Goal: Transaction & Acquisition: Purchase product/service

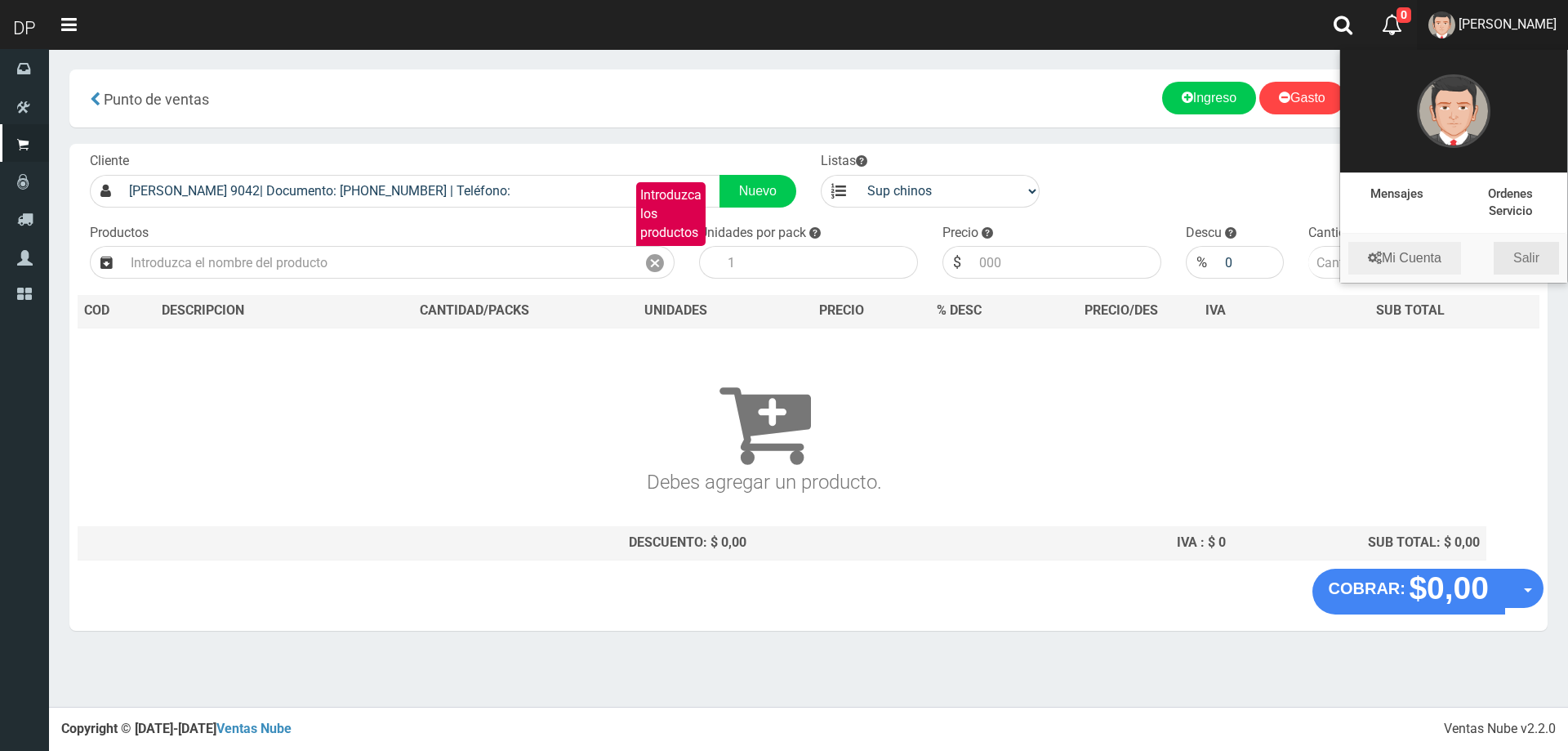
click at [1534, 261] on link "Salir" at bounding box center [1527, 258] width 66 height 33
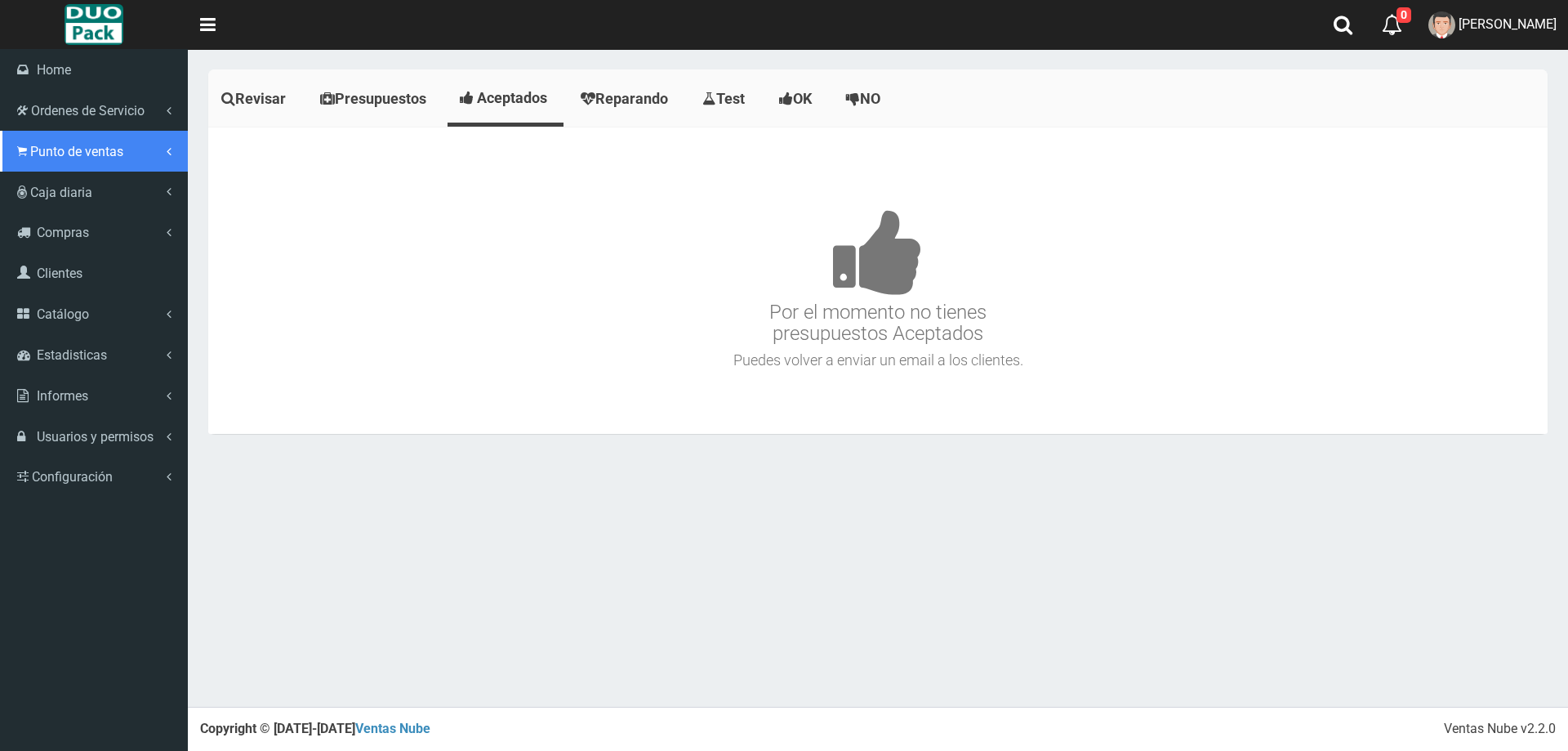
click at [93, 162] on link "Punto de ventas" at bounding box center [93, 151] width 187 height 41
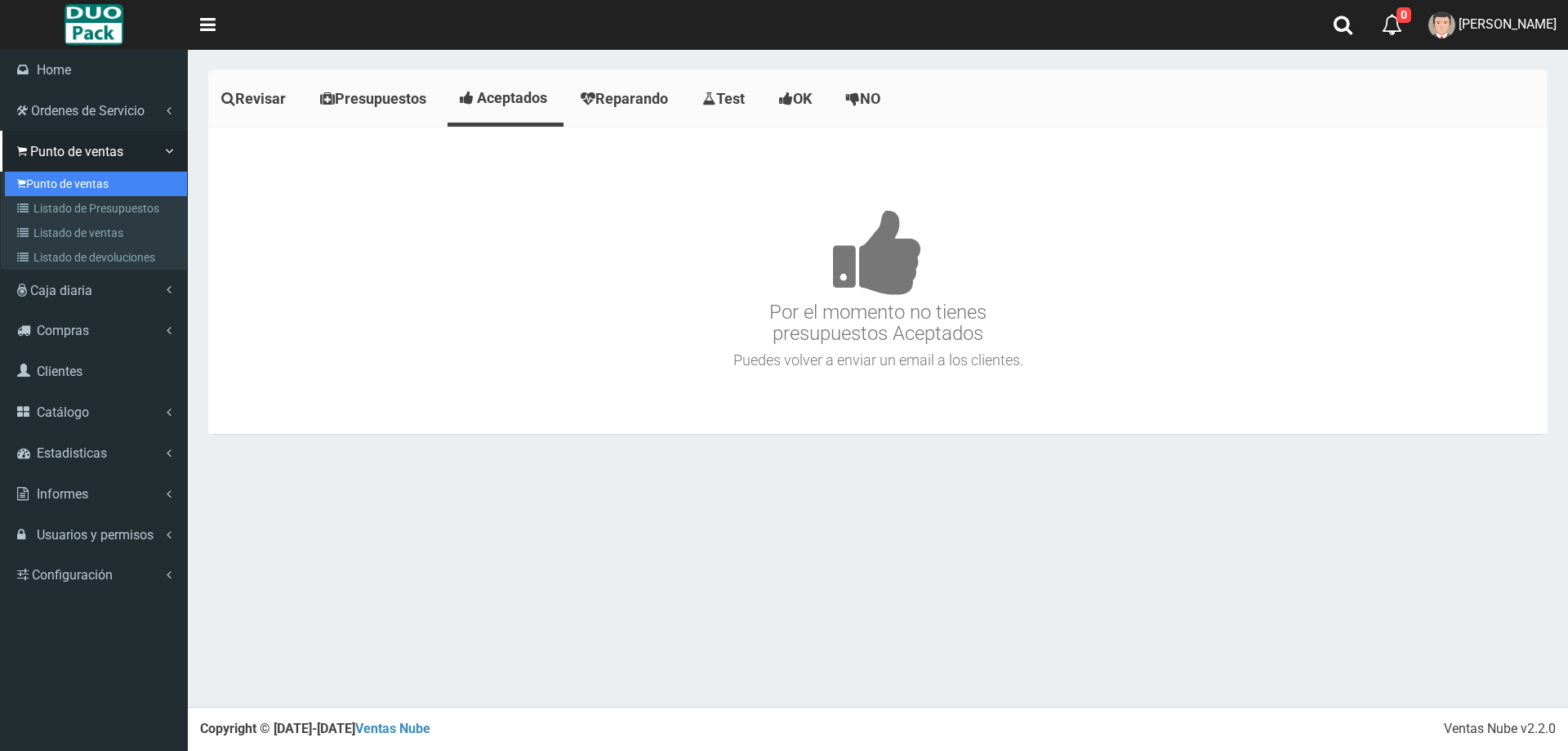
click at [104, 180] on link "Punto de ventas" at bounding box center [96, 183] width 182 height 24
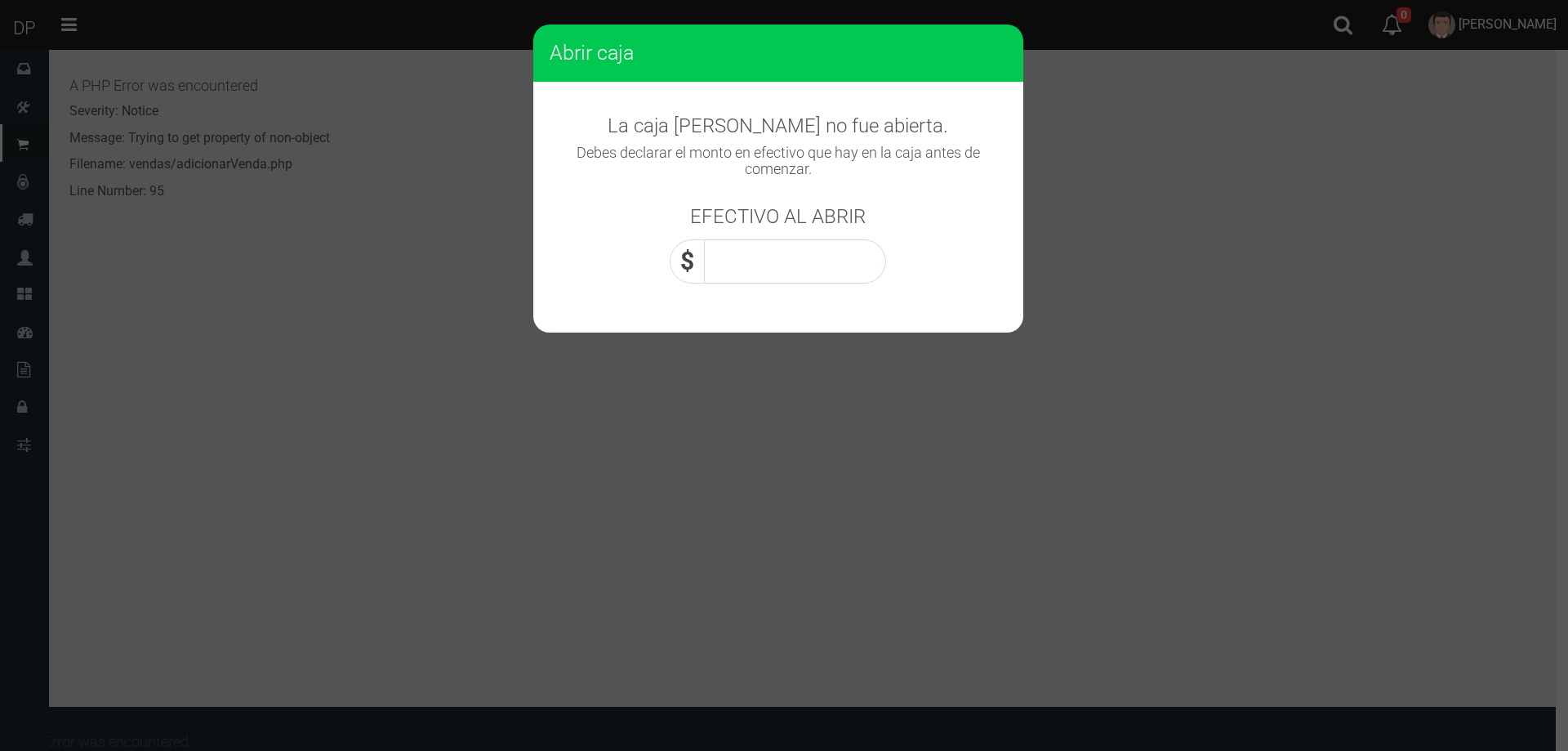
scroll to position [788, 0]
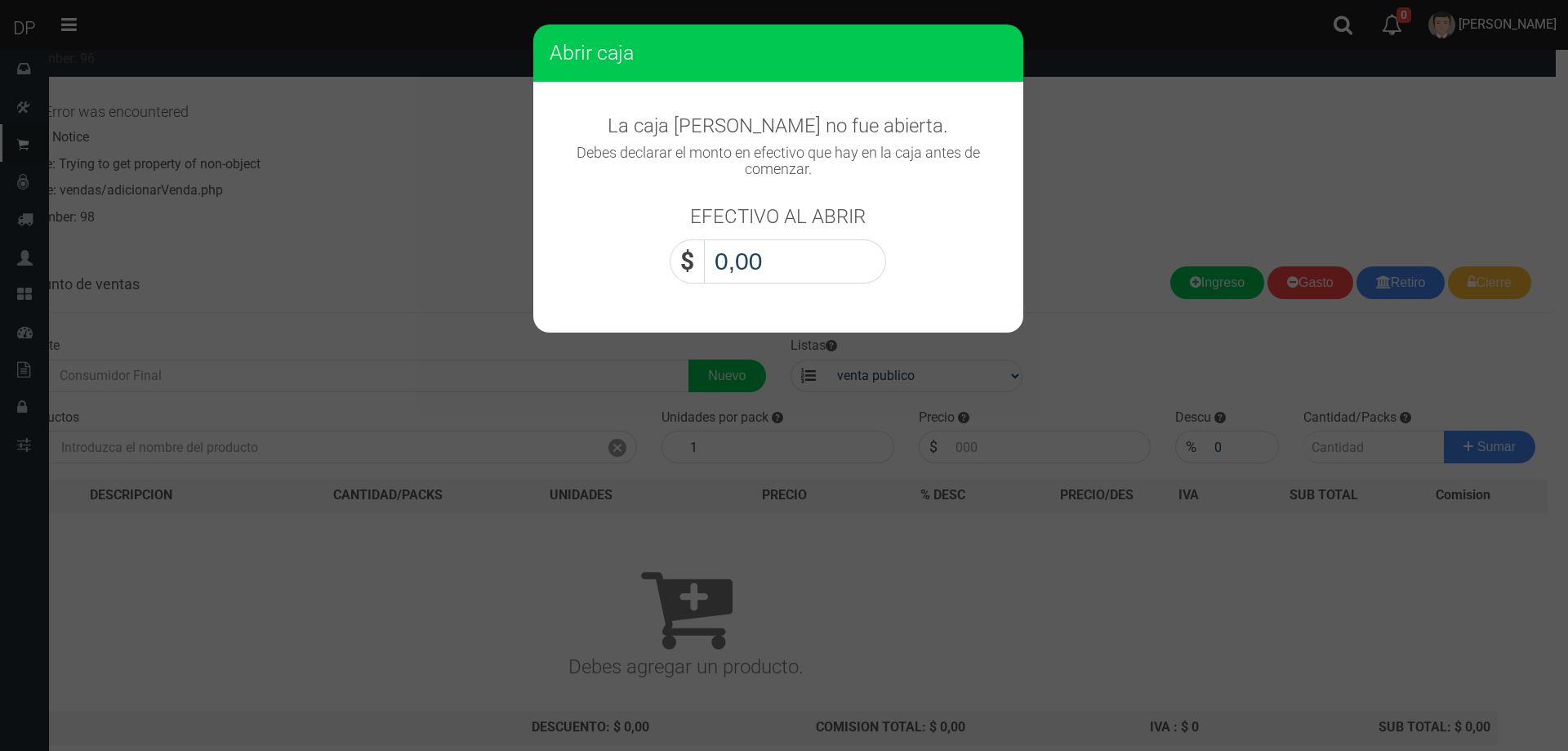
click at [778, 258] on input "0,00" at bounding box center [795, 262] width 182 height 44
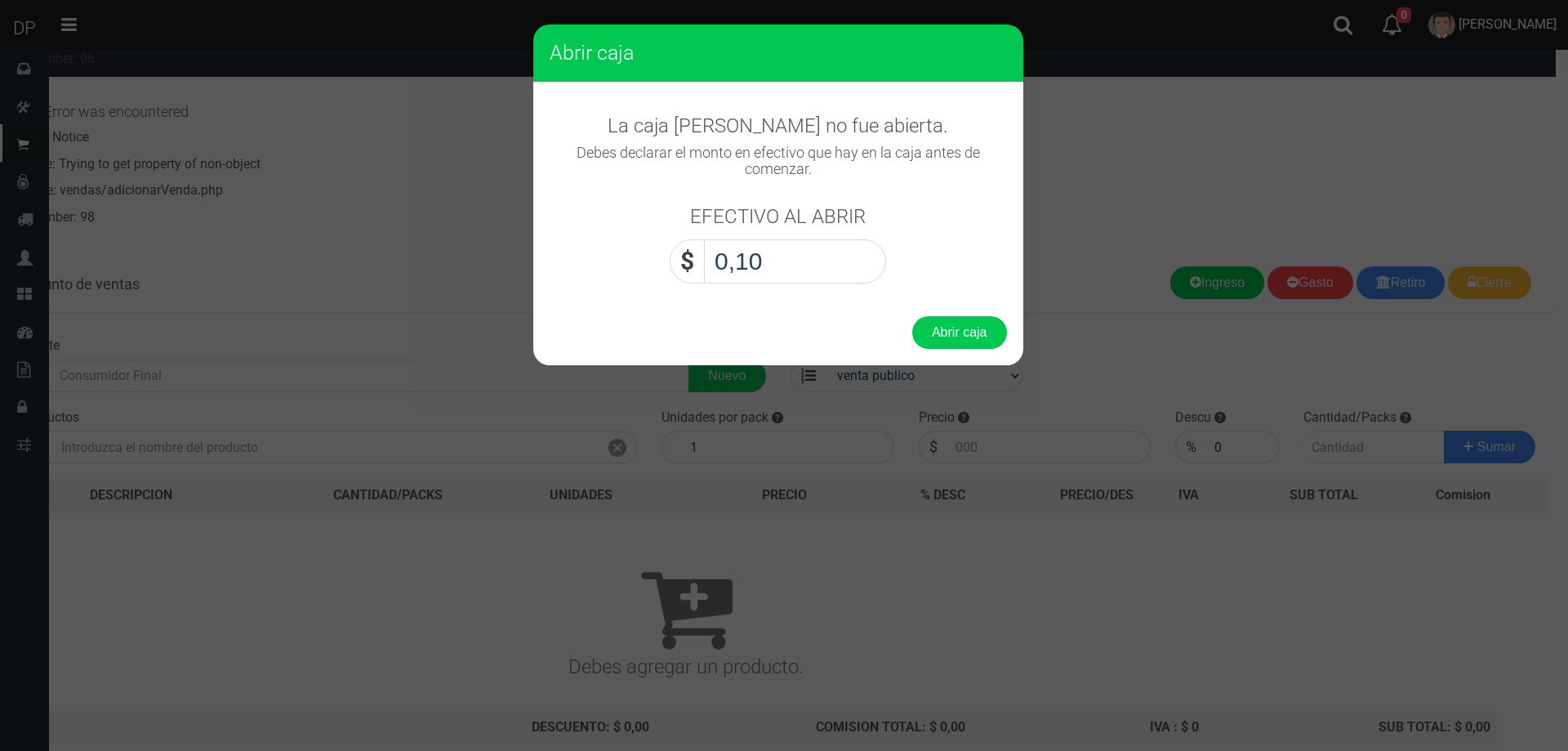
type input "1,00"
click at [912, 316] on button "Abrir caja" at bounding box center [959, 332] width 95 height 33
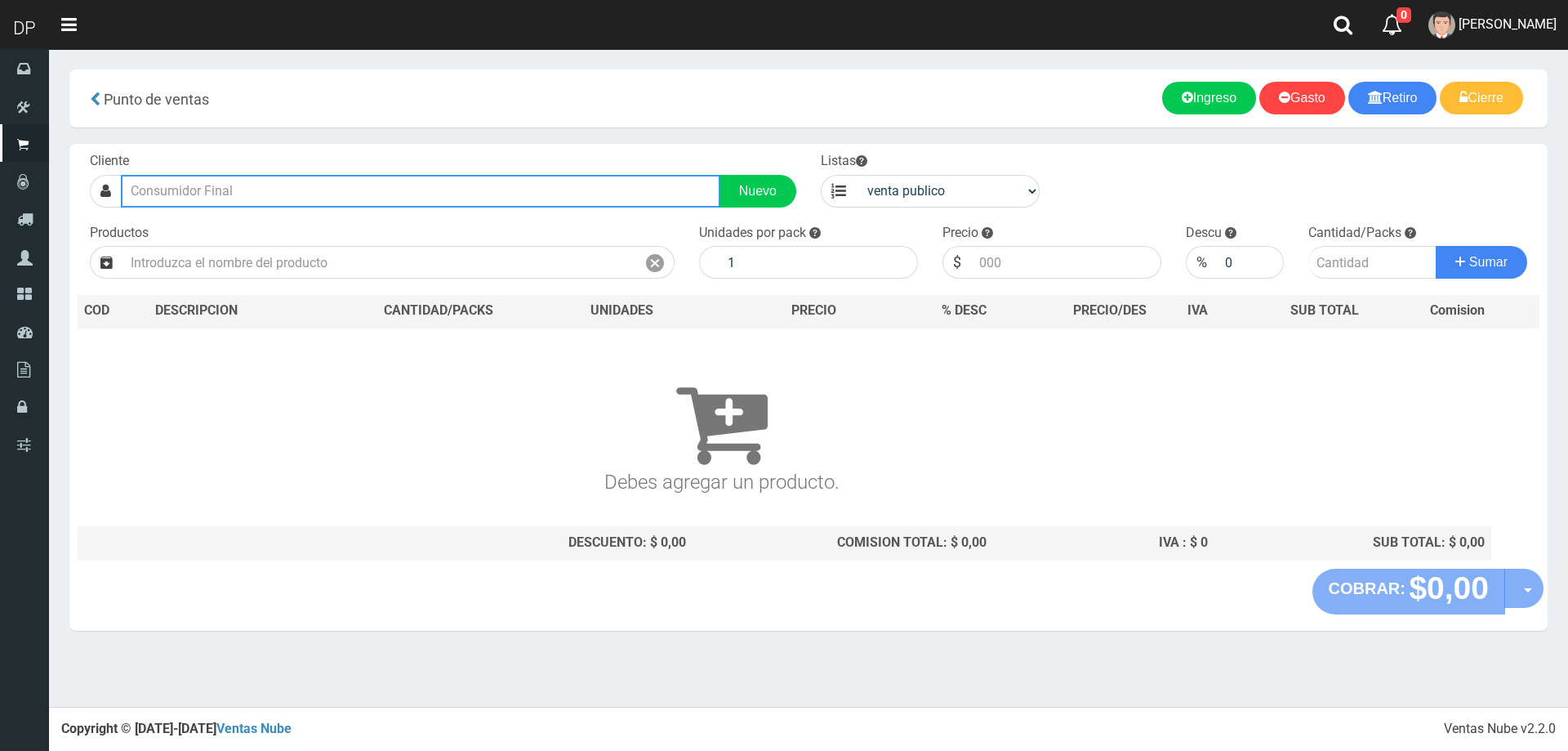
click at [372, 195] on input "text" at bounding box center [420, 191] width 599 height 33
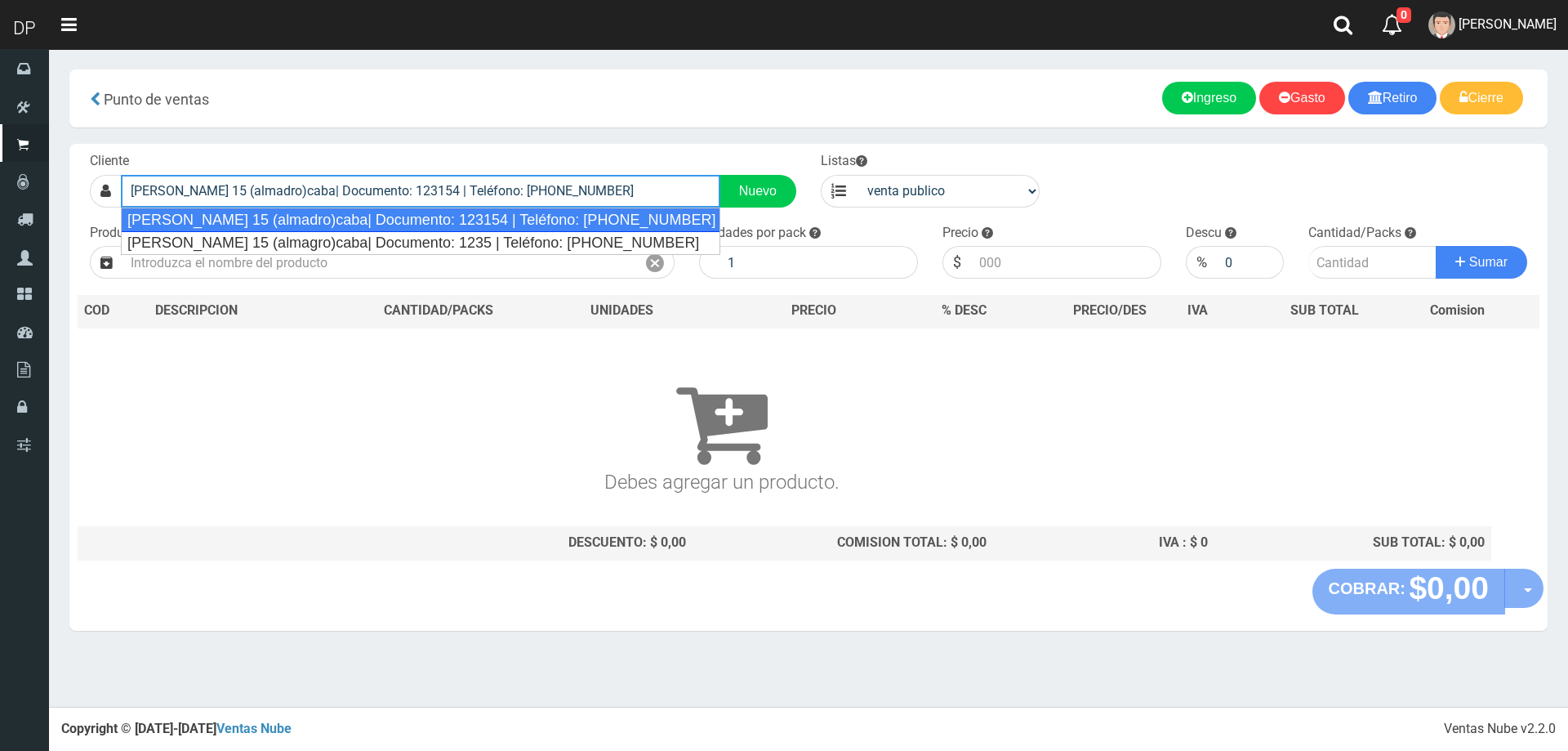
type input "mario bravo 15 (almadro)caba| Documento: 123154 | Teléfono: 50272266"
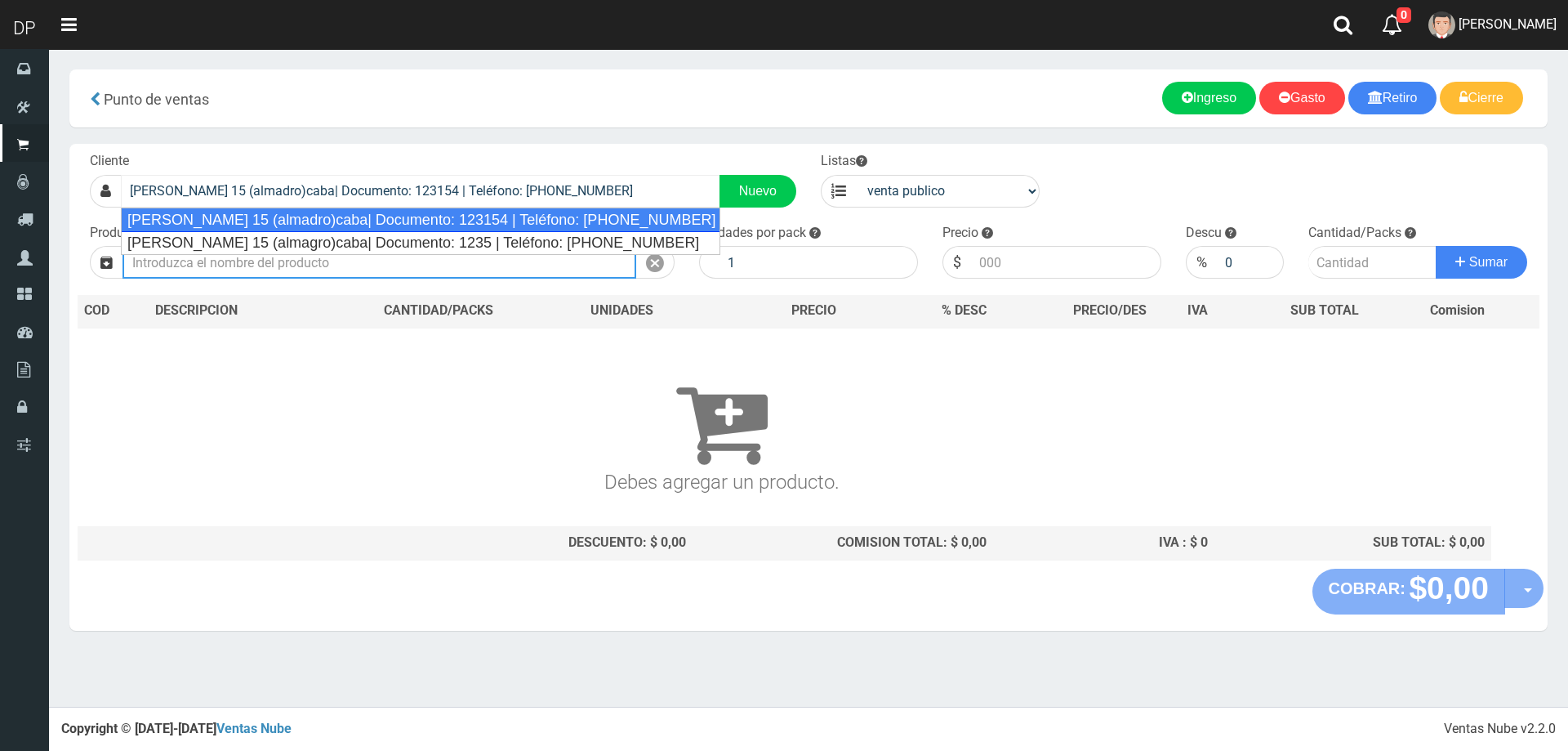
select select "2"
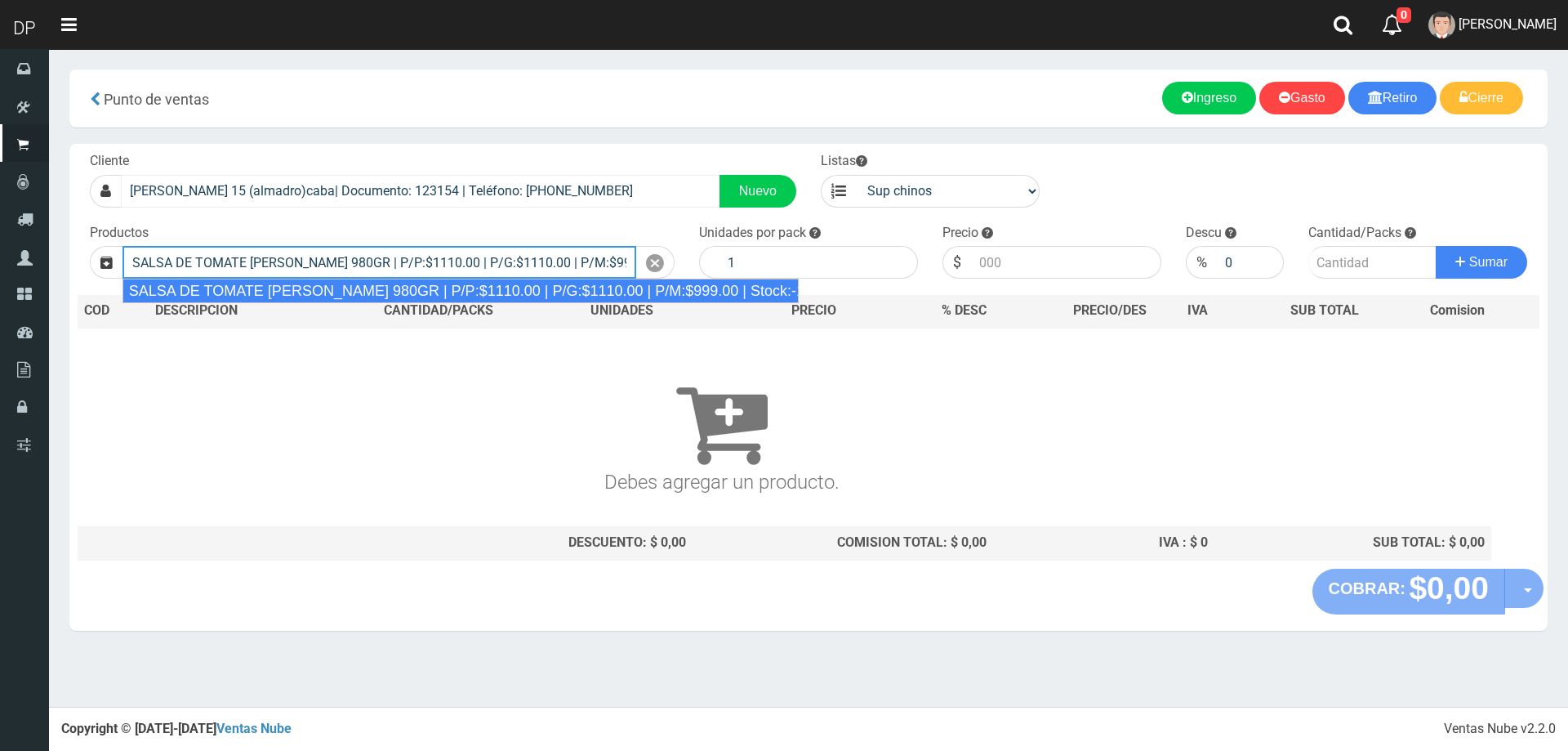
type input "SALSA DE TOMATE ORESTES 980GR | P/P:$1110.00 | P/G:$1110.00 | P/M:$999.00 | Sto…"
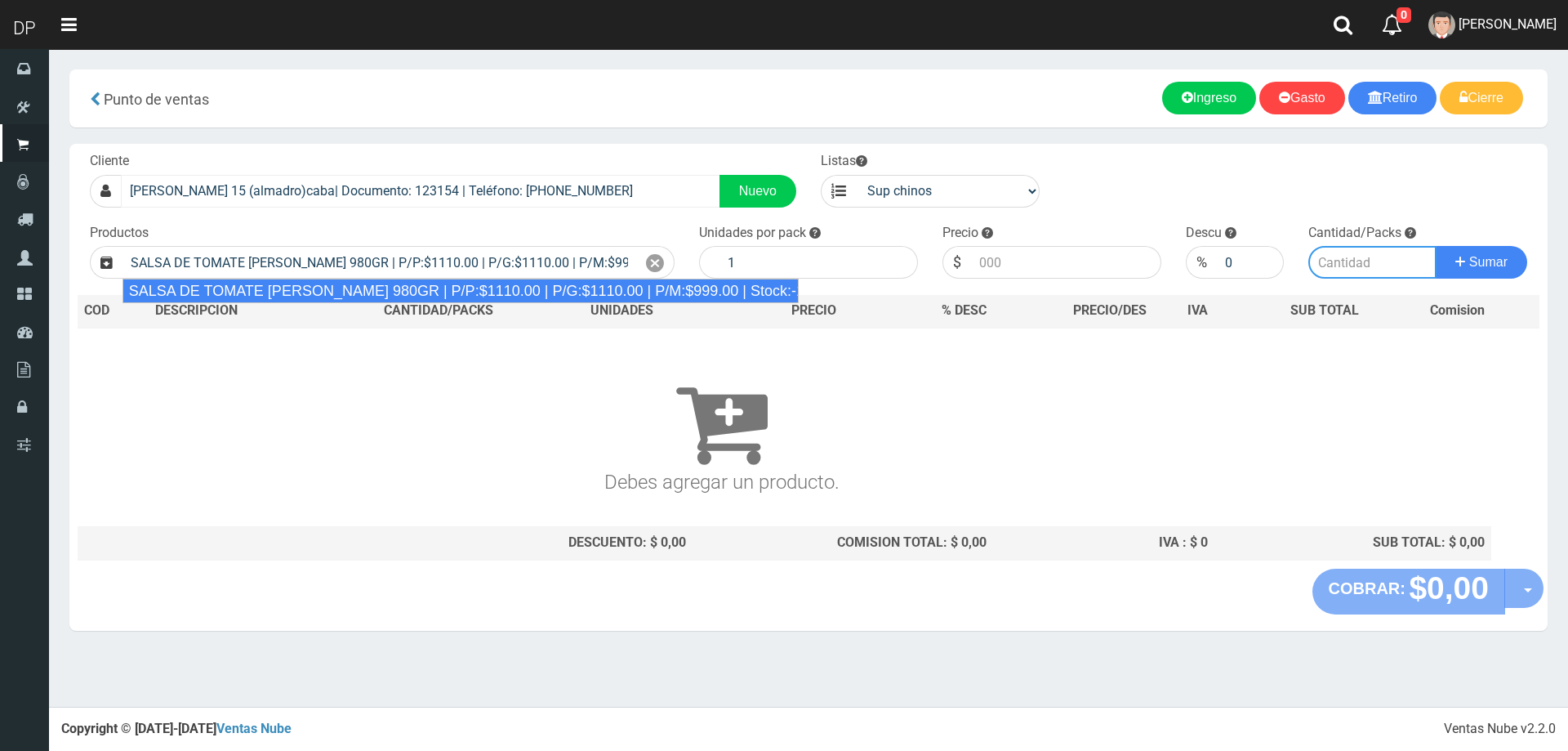
type input "8"
type input "1110.00"
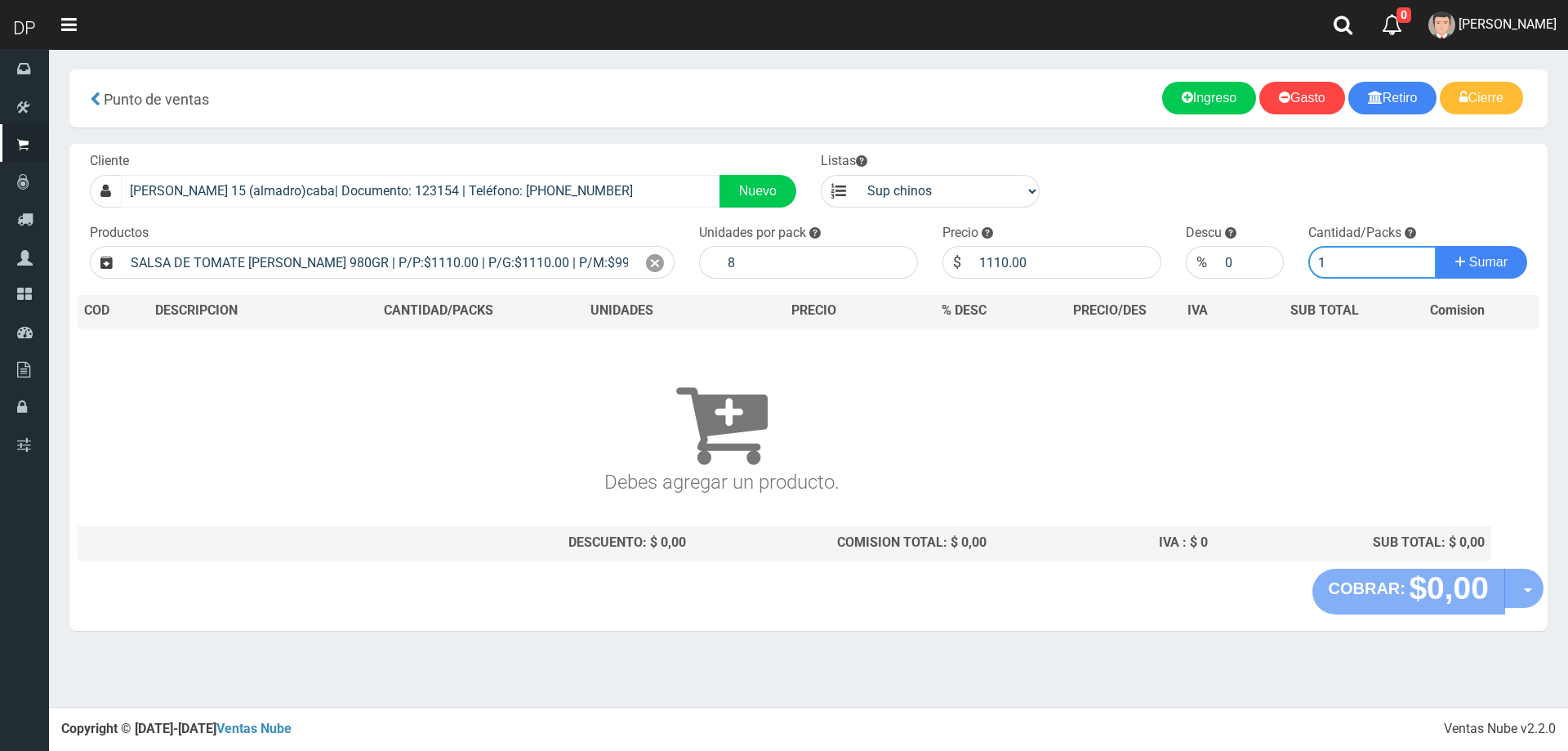
type input "1"
click at [1436, 246] on button "Sumar" at bounding box center [1481, 262] width 92 height 33
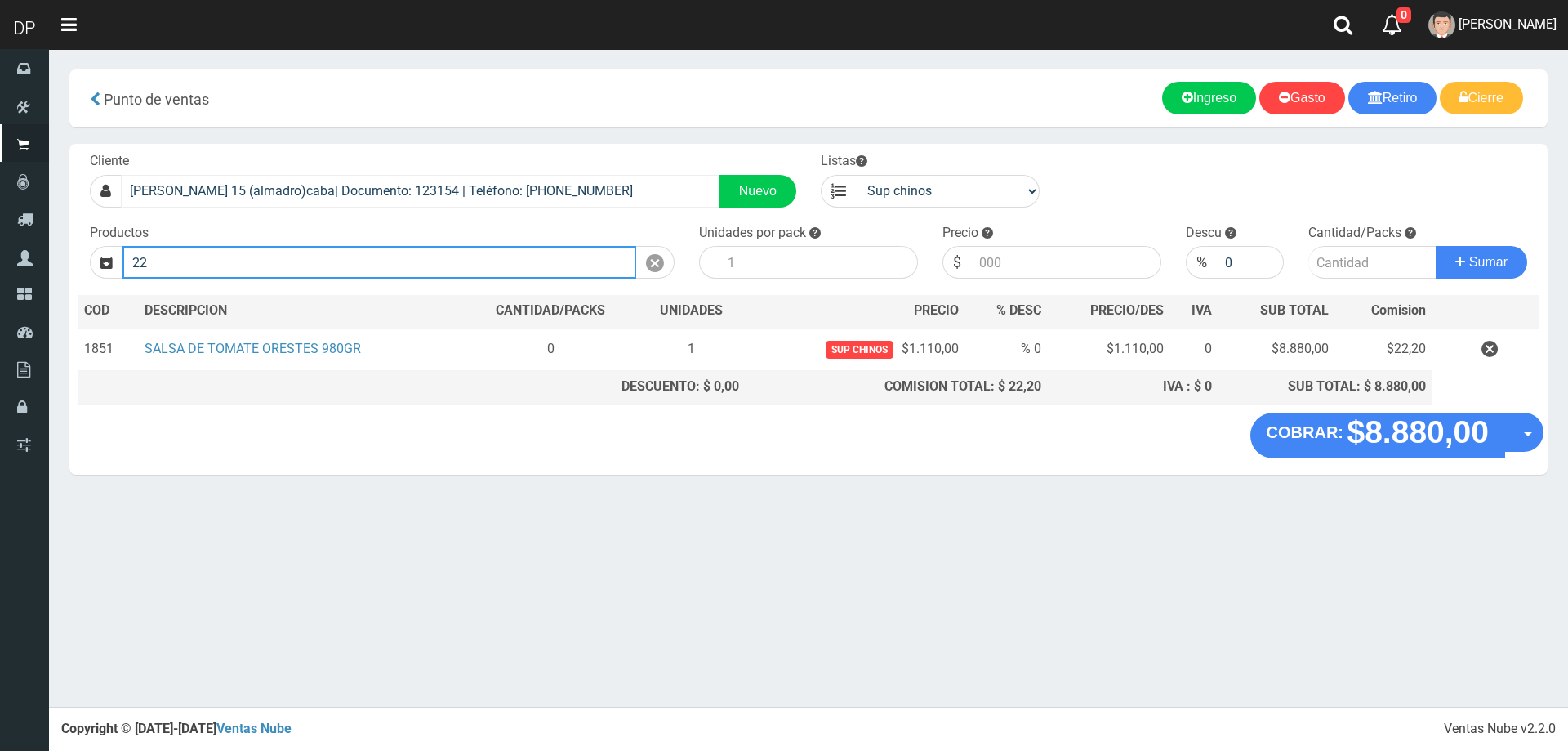
type input "2"
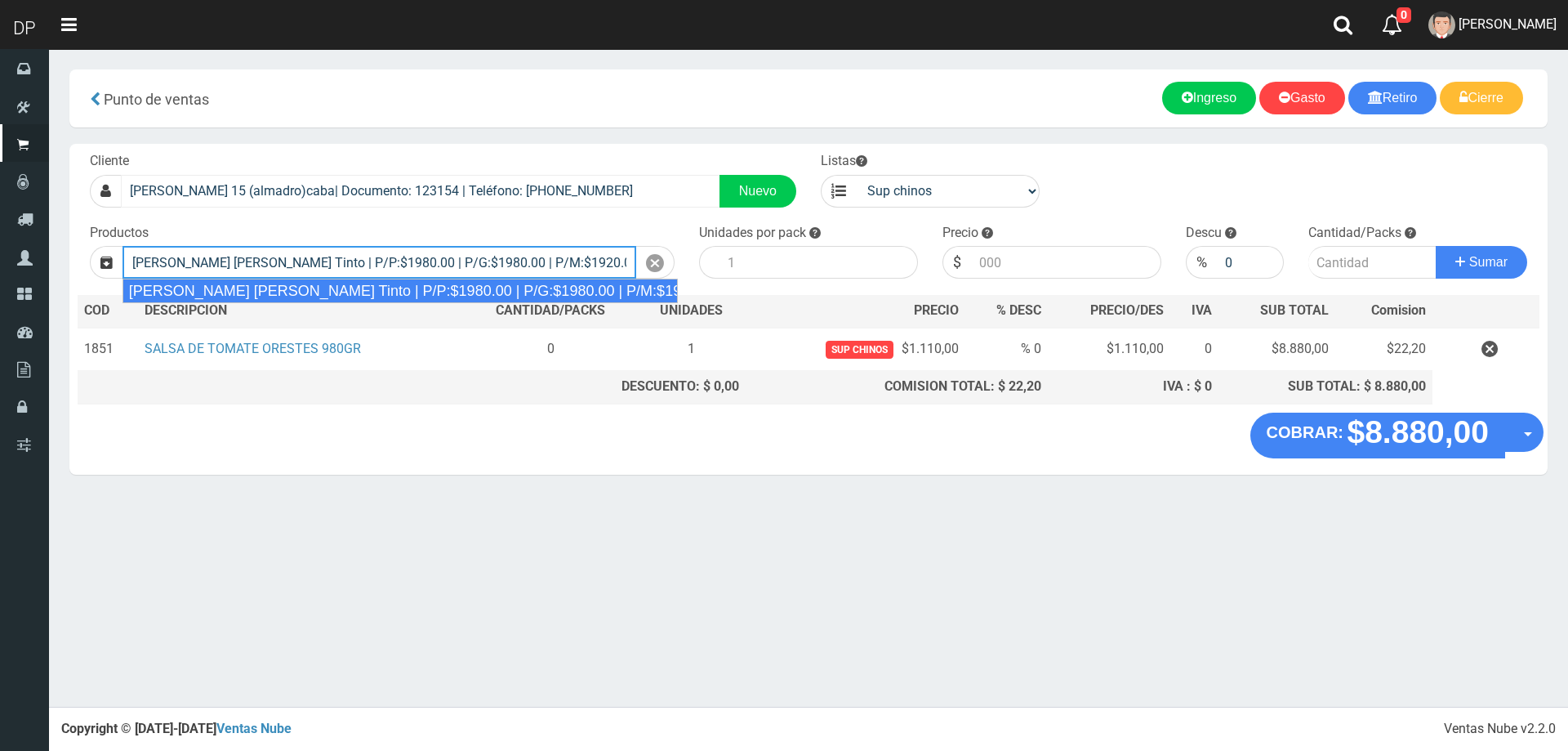
type input "Viñas de Balbo Tinto | P/P:$1980.00 | P/G:$1980.00 | P/M:$1920.00 | Stock:-9869"
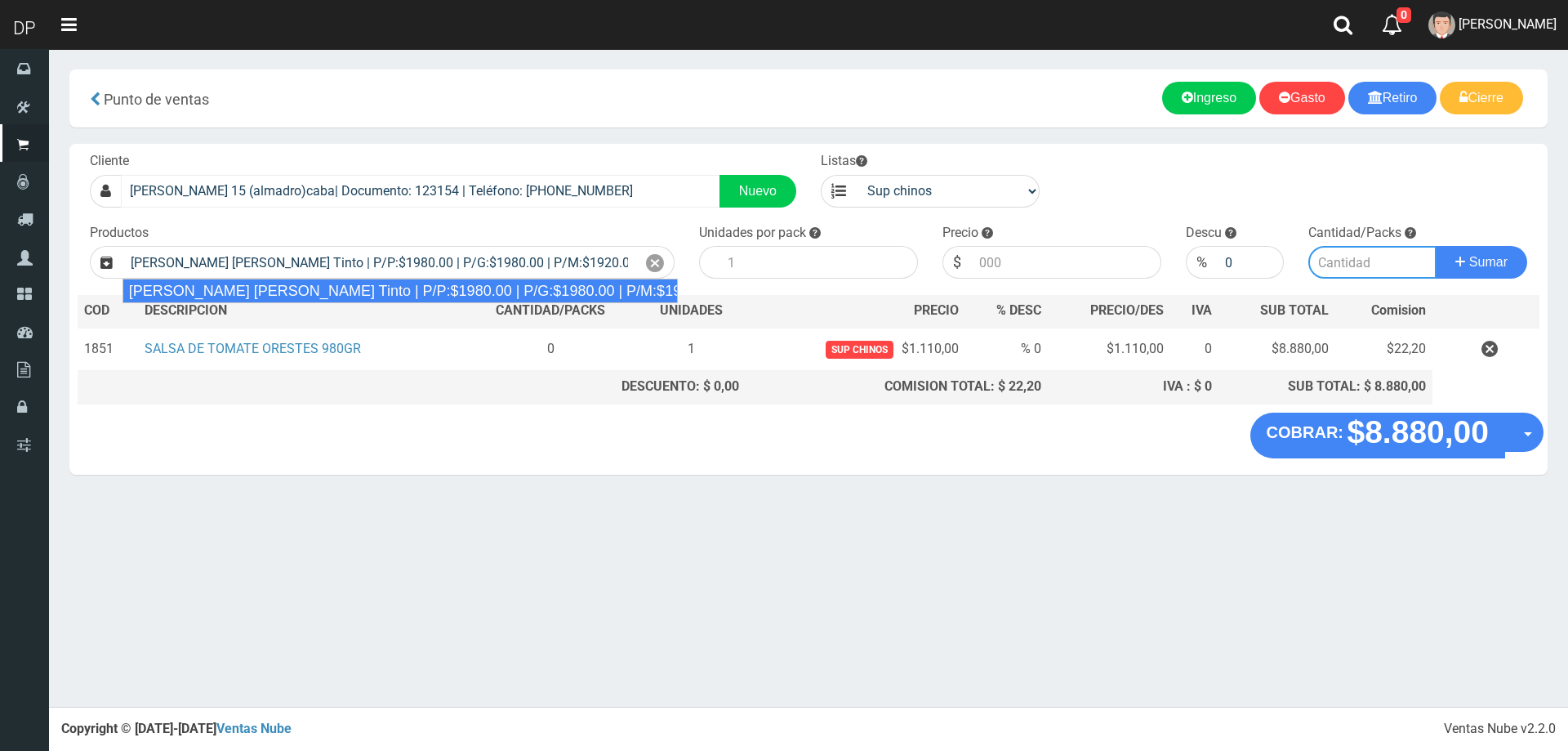
type input "6"
type input "1980.00"
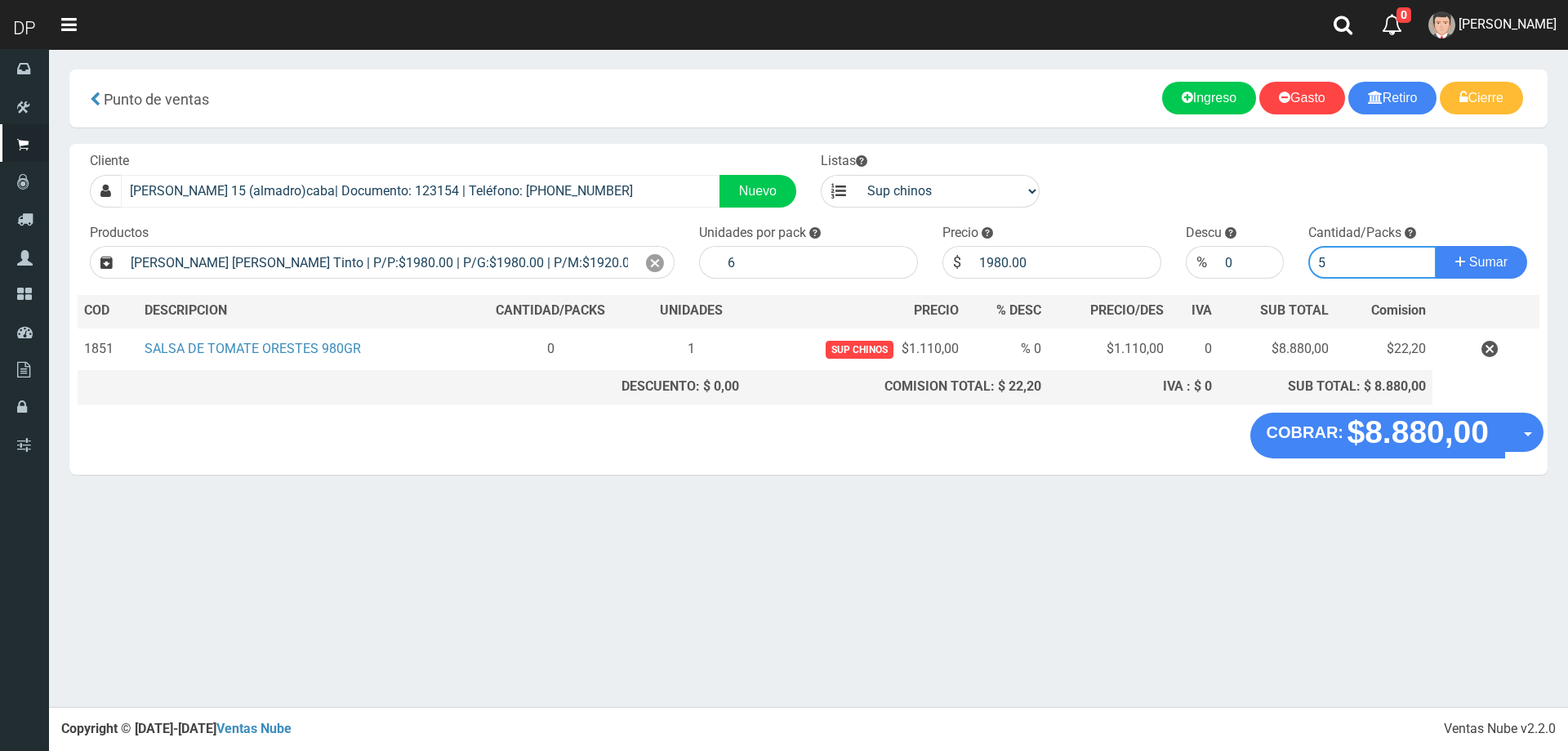
type input "5"
click at [1436, 246] on button "Sumar" at bounding box center [1481, 262] width 92 height 33
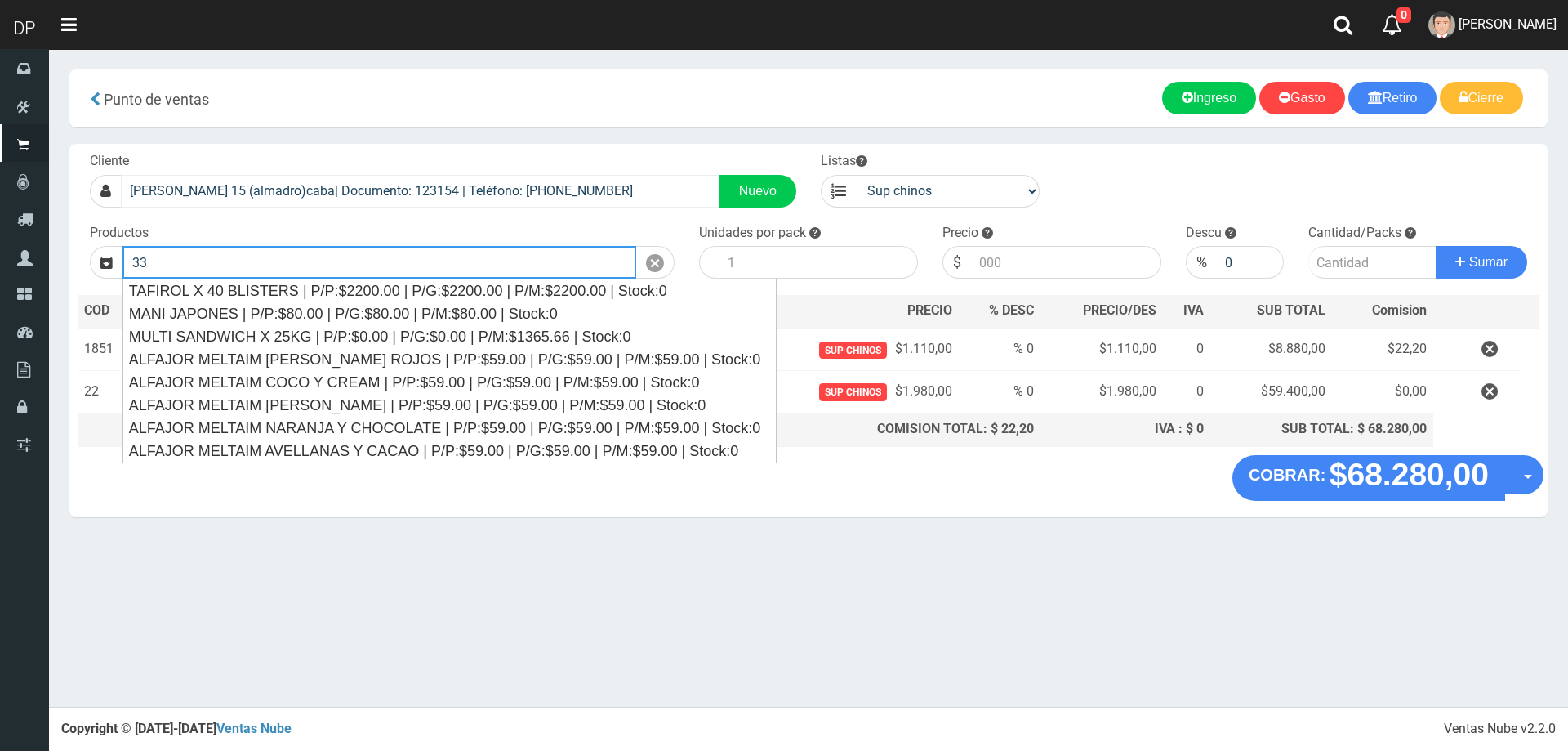
type input "3"
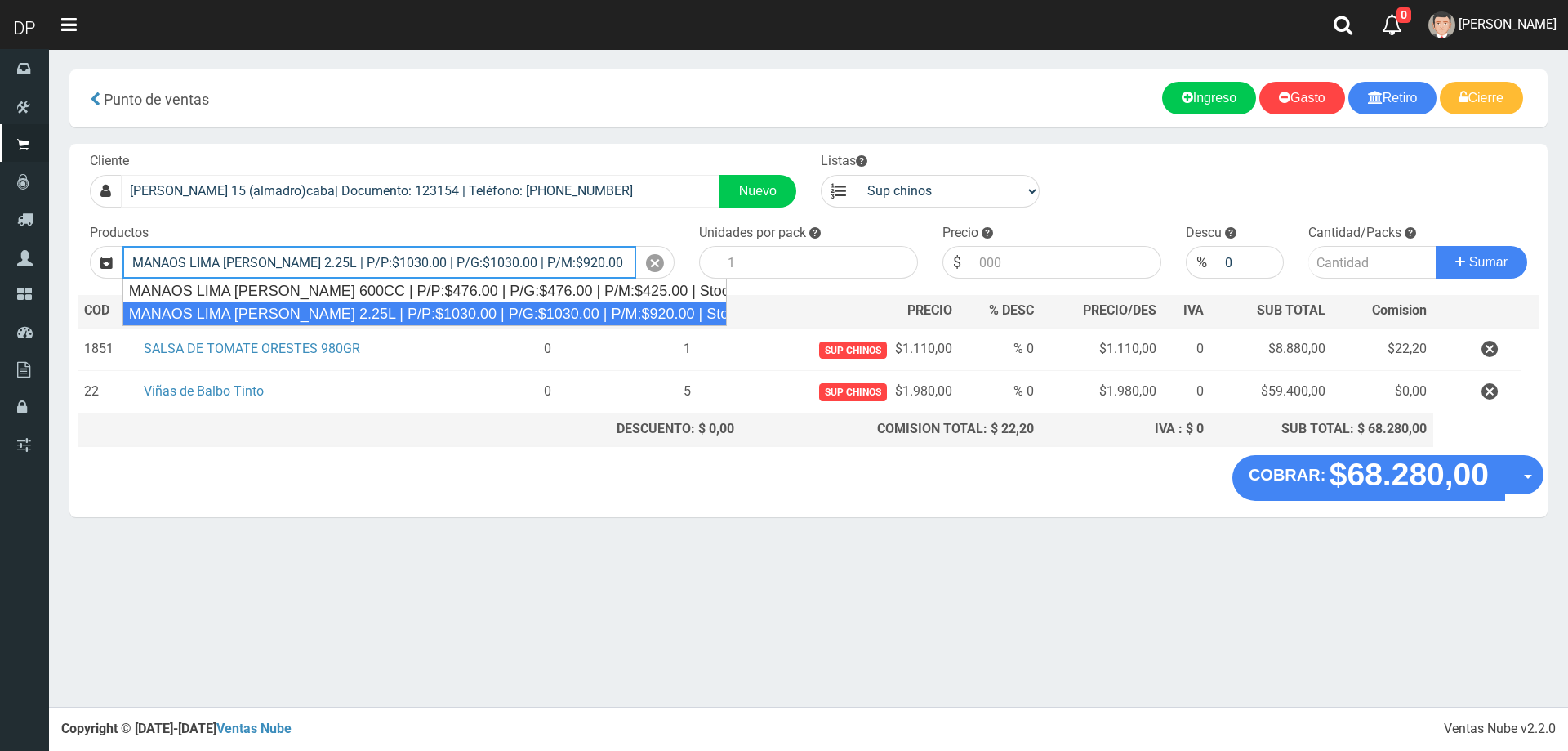
type input "MANAOS LIMA LIMON 2.25L | P/P:$1030.00 | P/G:$1030.00 | P/M:$920.00 | Stock:-47…"
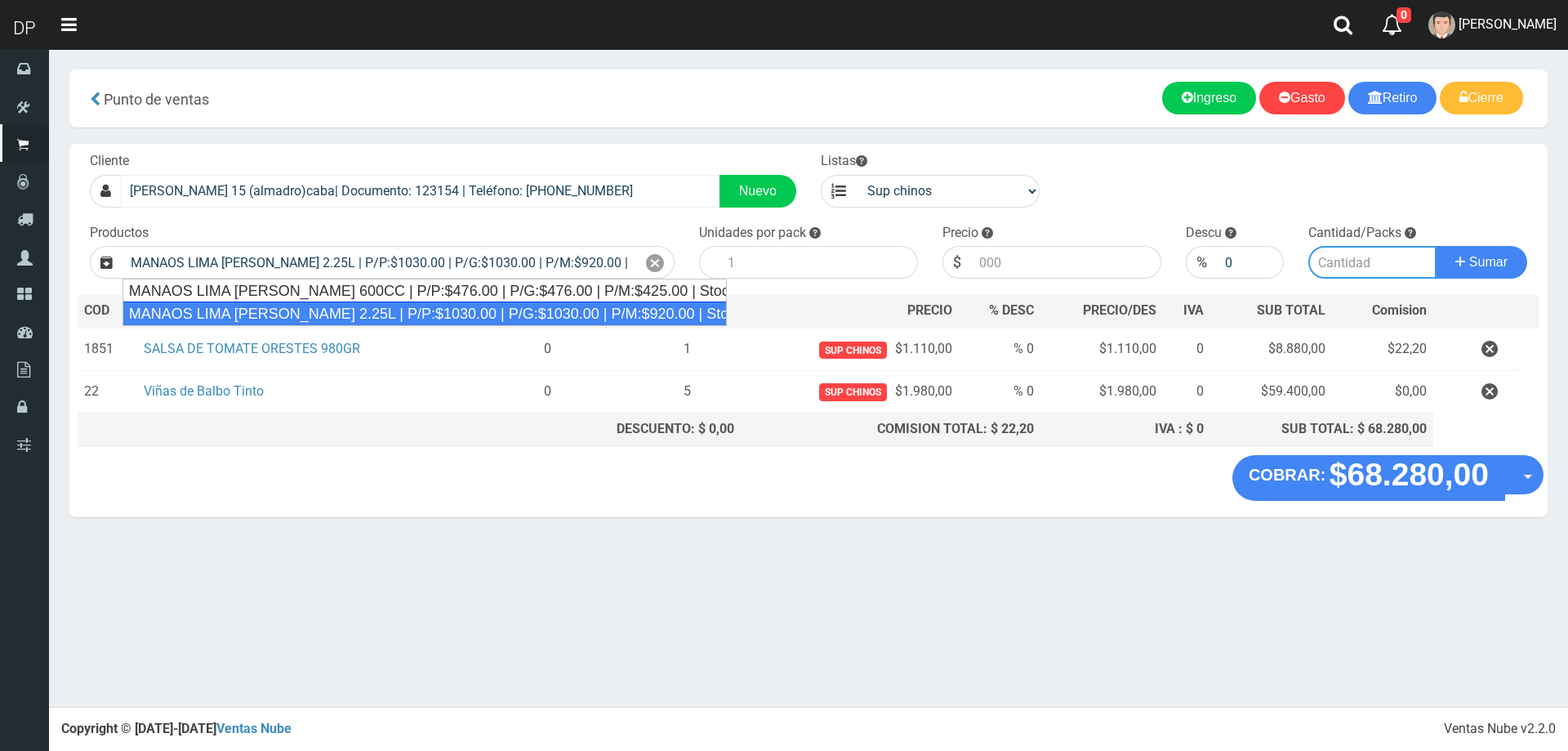
type input "6"
type input "1030.00"
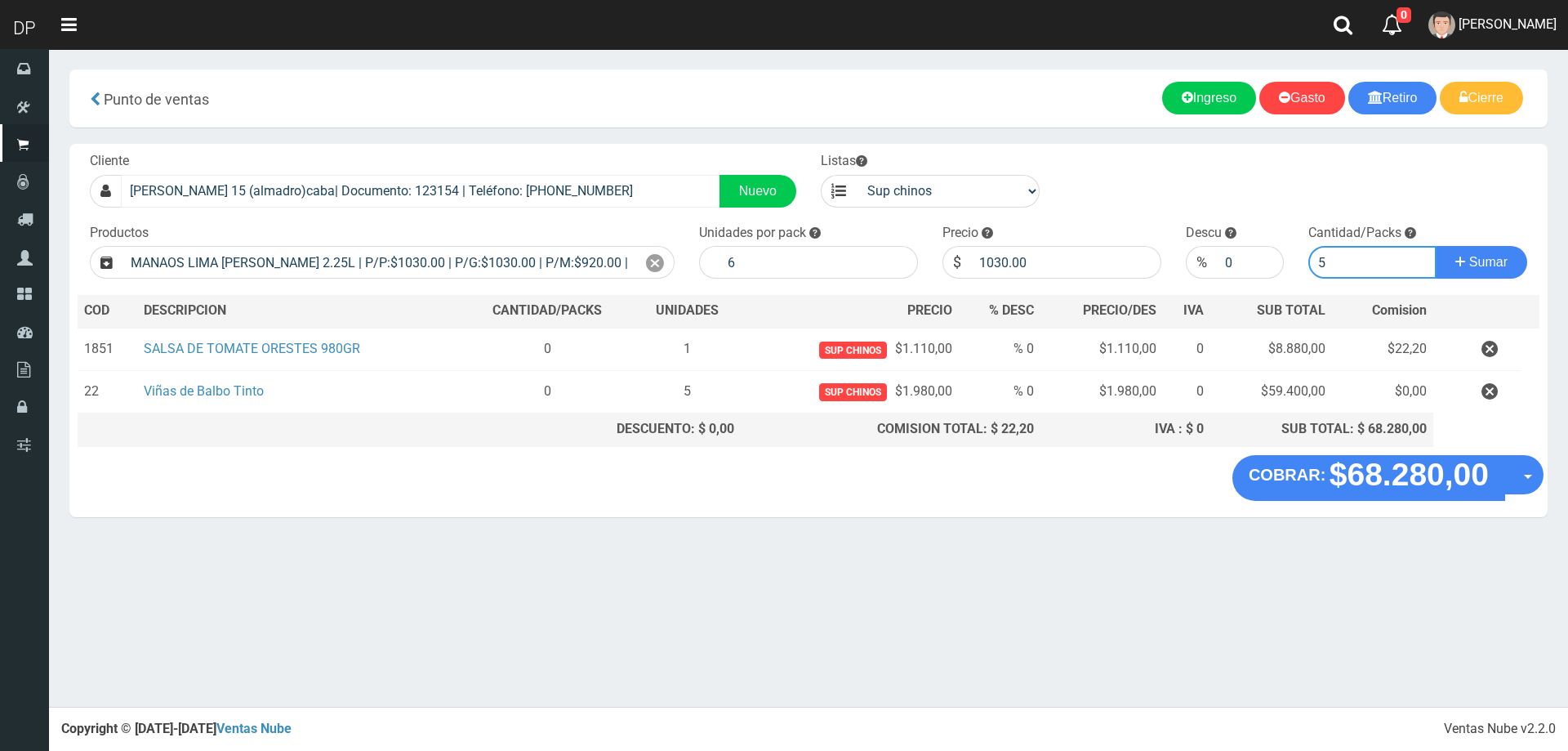
type input "5"
click at [1436, 246] on button "Sumar" at bounding box center [1481, 262] width 92 height 33
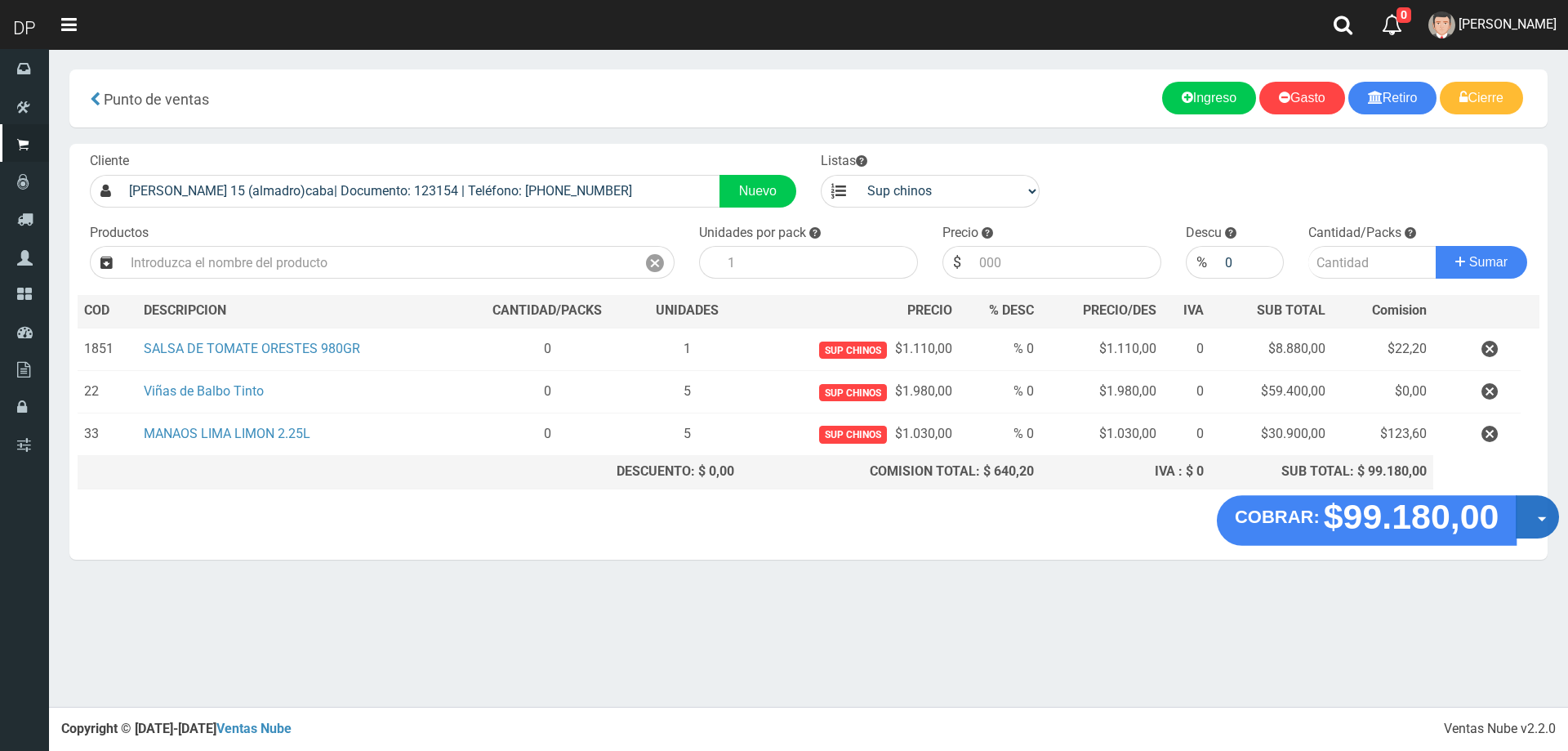
click at [1525, 523] on button "Opciones" at bounding box center [1537, 516] width 43 height 43
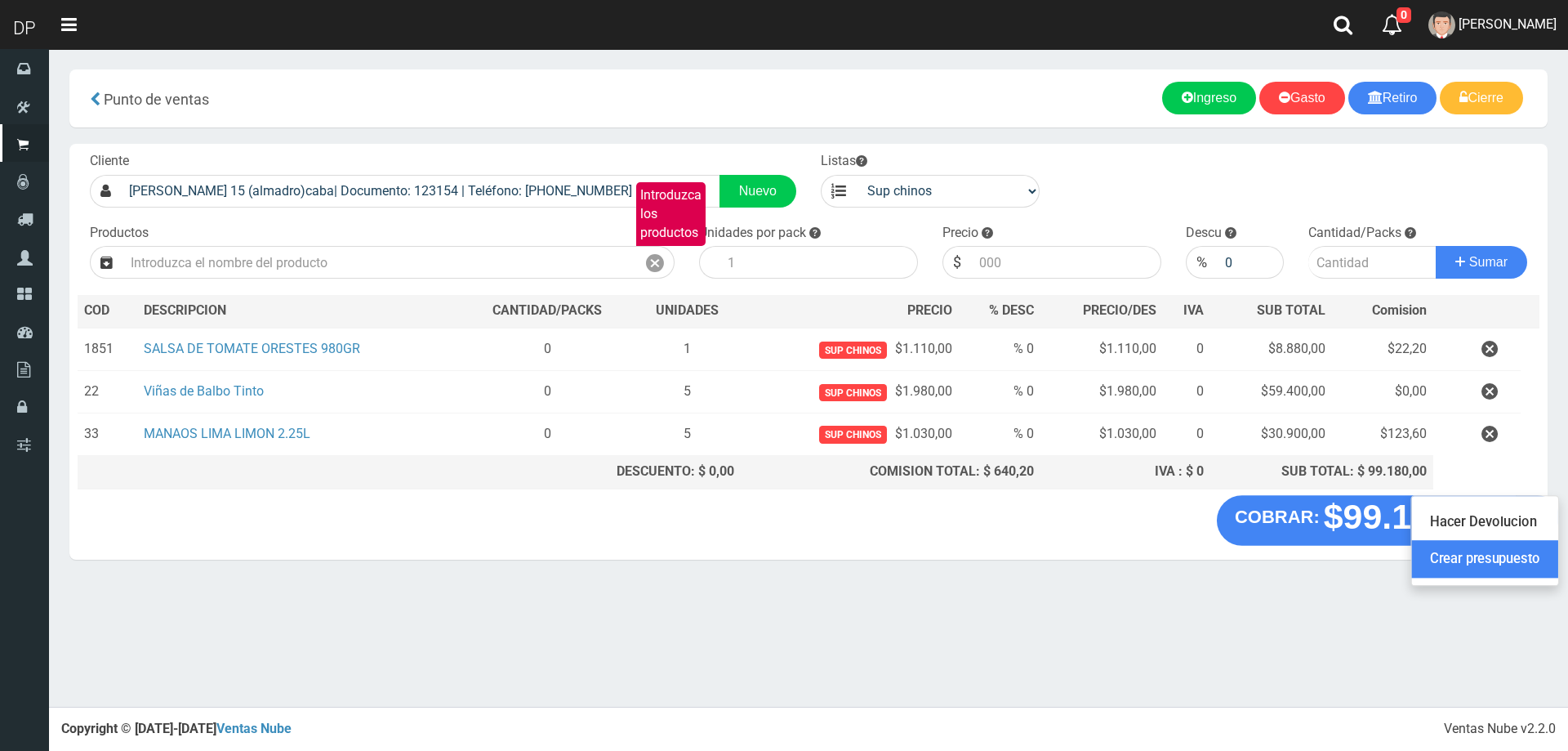
click at [1497, 556] on link "Crear presupuesto" at bounding box center [1486, 558] width 146 height 38
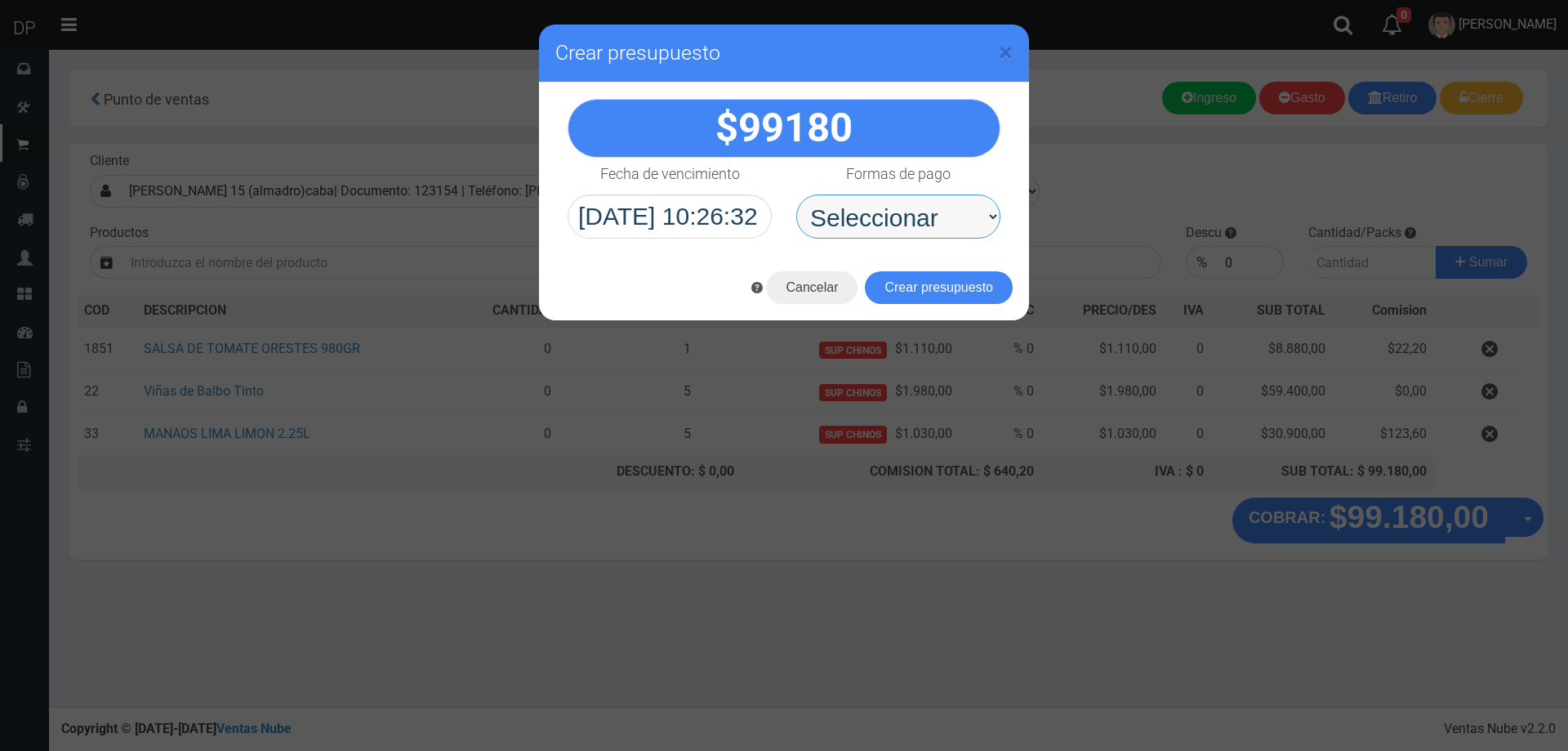
click at [938, 230] on select "Seleccionar Efectivo Tarjeta de Crédito Depósito Débito" at bounding box center [898, 216] width 204 height 44
select select "Efectivo"
click at [796, 194] on select "Seleccionar Efectivo Tarjeta de Crédito Depósito Débito" at bounding box center [898, 216] width 204 height 44
click at [974, 294] on button "Crear presupuesto" at bounding box center [939, 288] width 148 height 33
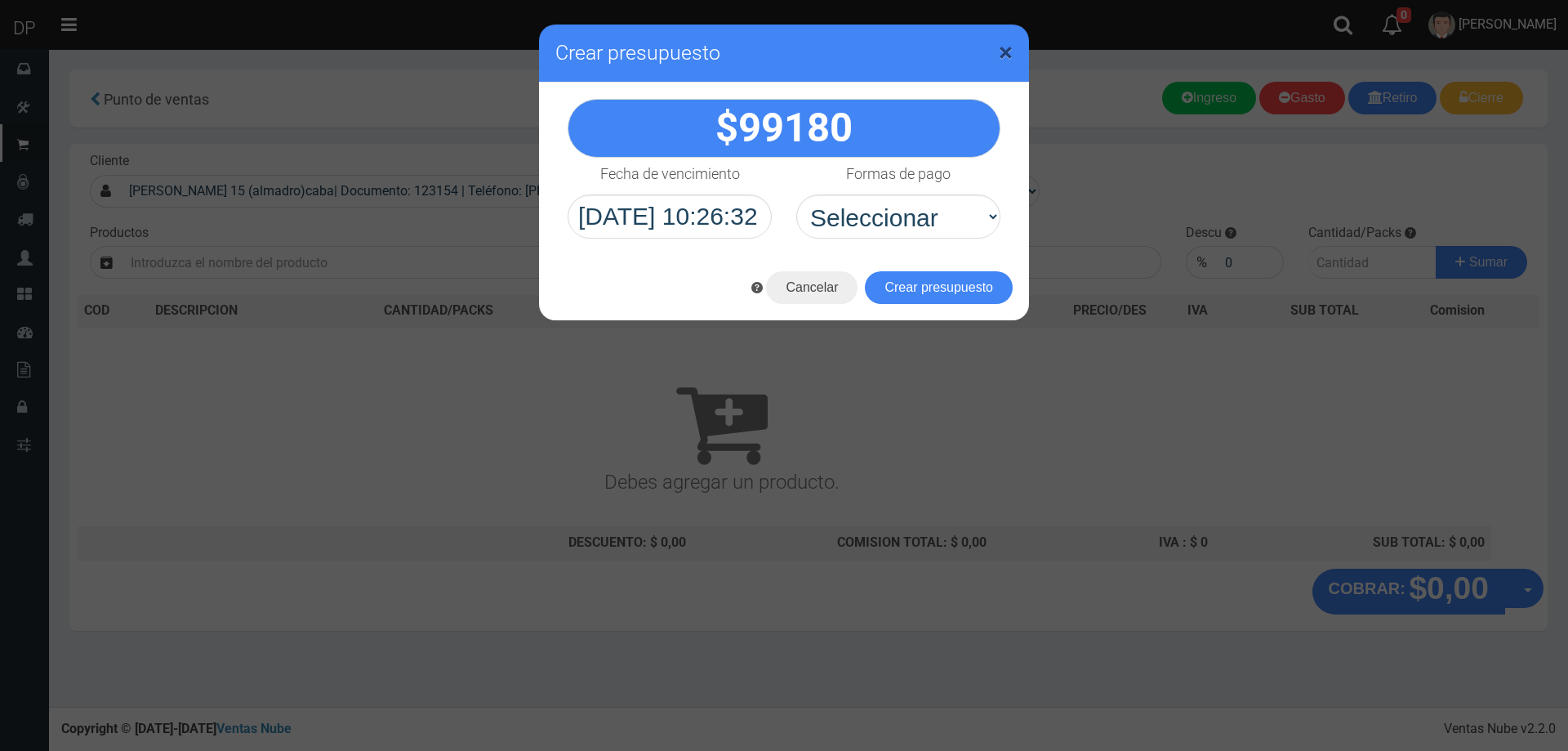
click at [1006, 43] on span "×" at bounding box center [1006, 52] width 14 height 31
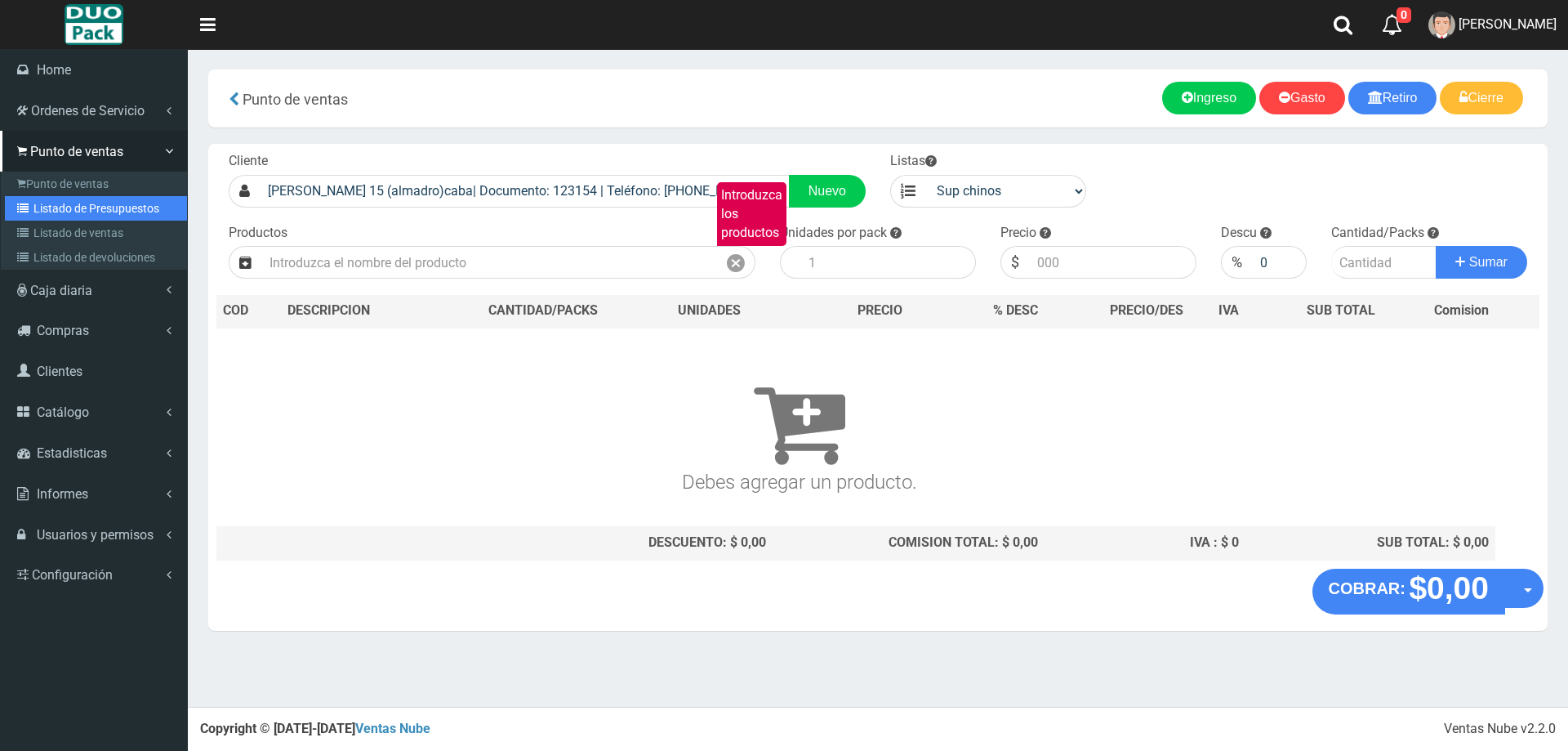
click at [92, 205] on link "Listado de Presupuestos" at bounding box center [96, 208] width 182 height 24
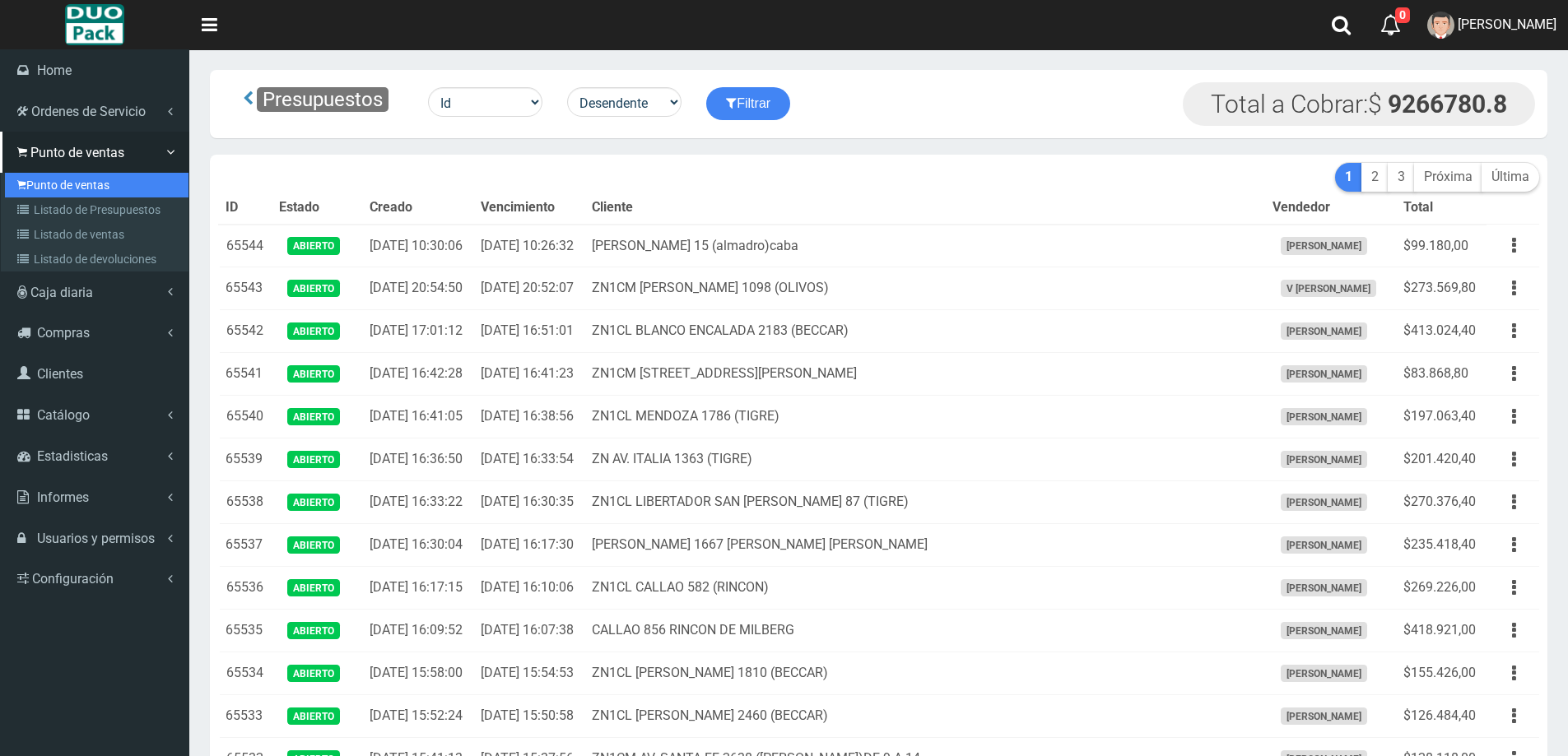
click at [90, 190] on link "Punto de ventas" at bounding box center [97, 185] width 184 height 25
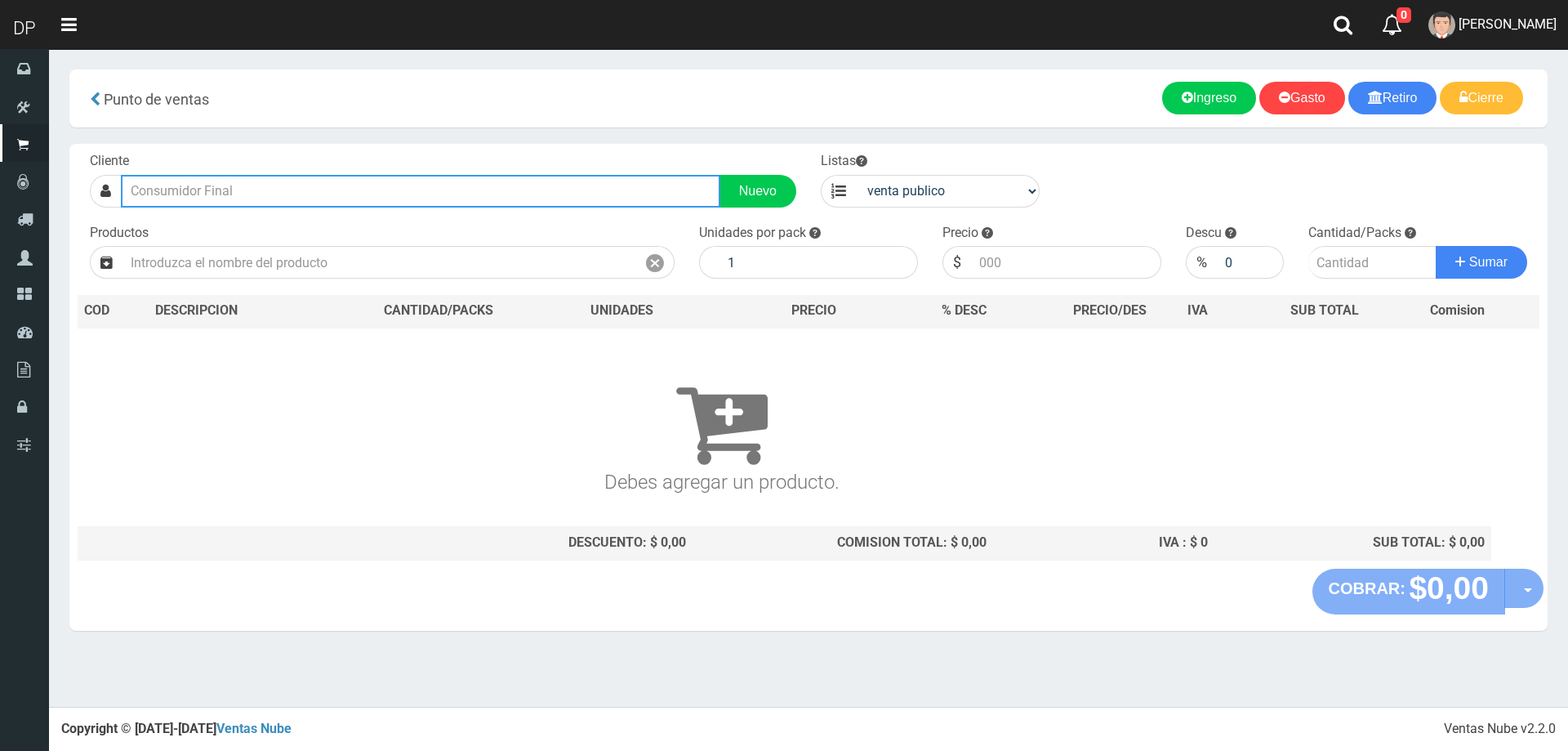
click at [191, 184] on input "text" at bounding box center [420, 191] width 599 height 33
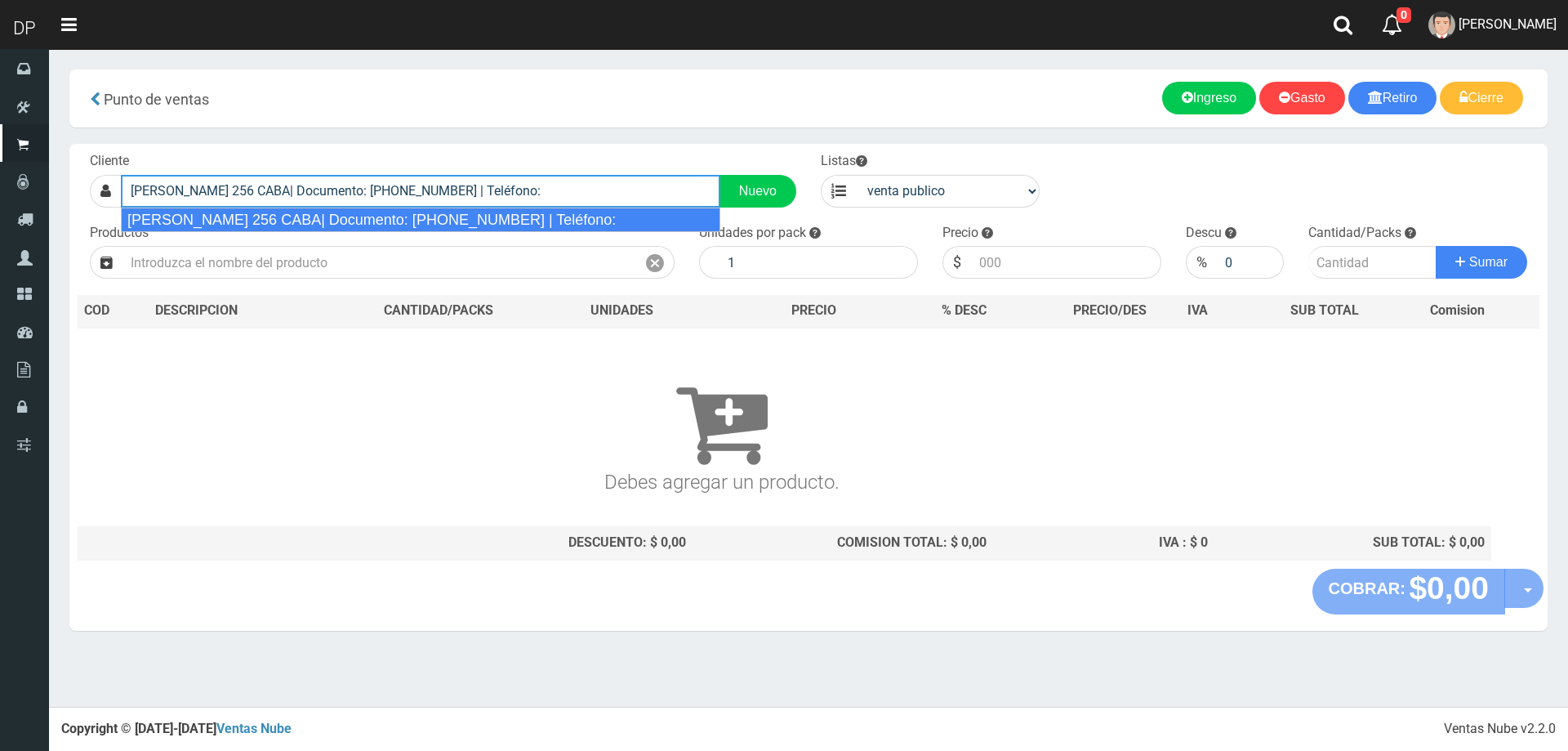
type input "CASTILLO 256 CABA| Documento: 25666666666666666666 | Teléfono:"
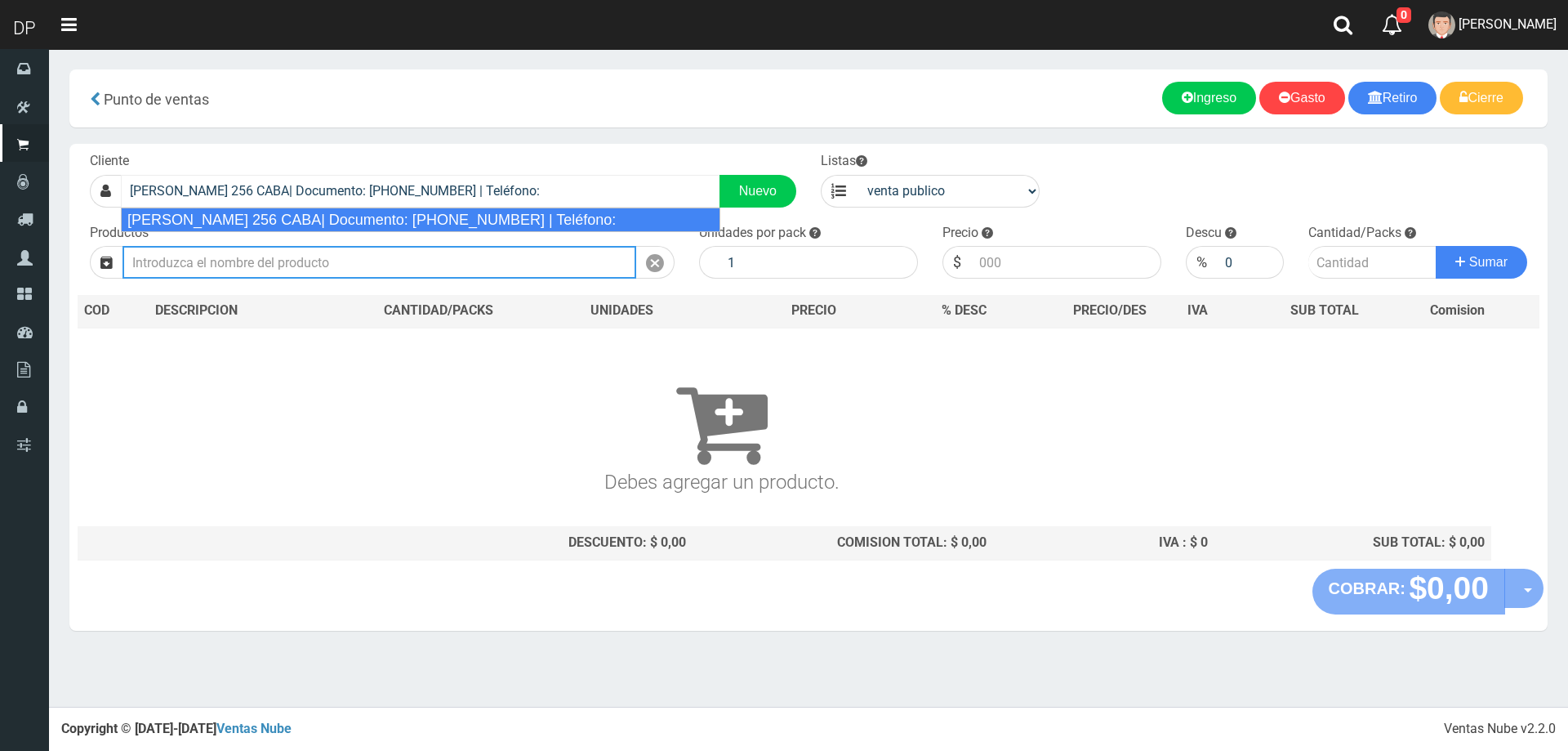
select select "2"
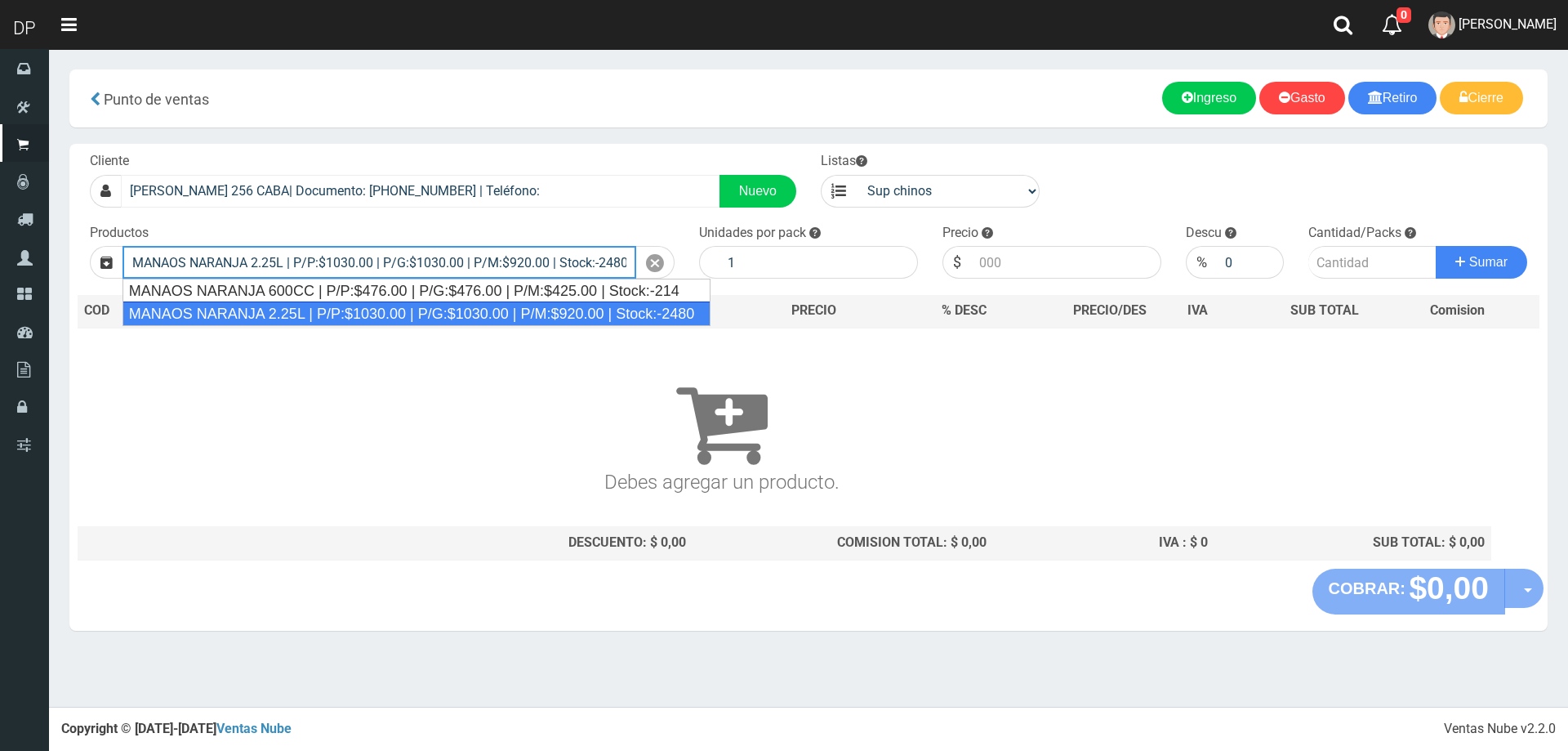
type input "MANAOS NARANJA 2.25L | P/P:$1030.00 | P/G:$1030.00 | P/M:$920.00 | Stock:-2480"
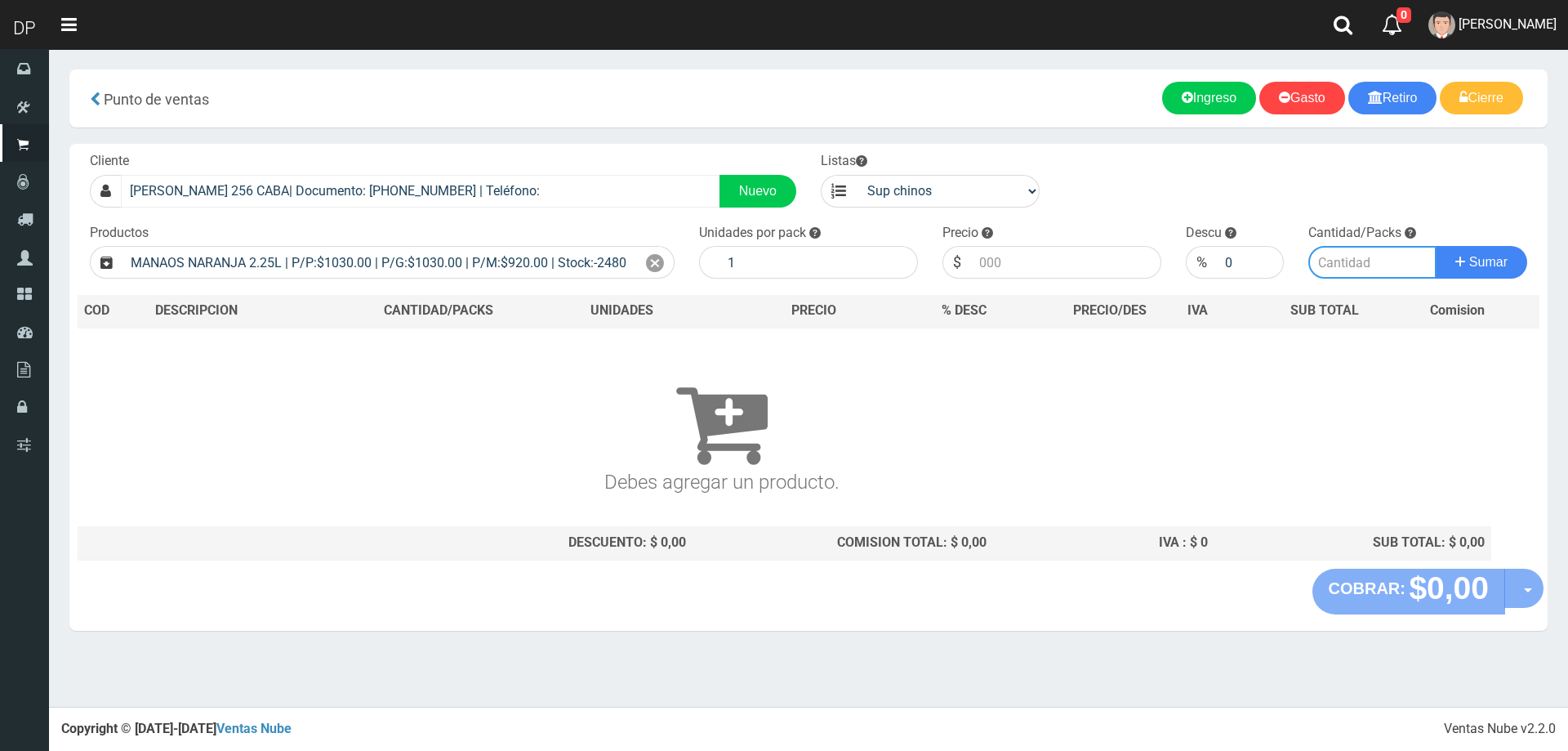
type input "6"
type input "1030.00"
type input "3"
click at [1436, 246] on button "Sumar" at bounding box center [1481, 262] width 92 height 33
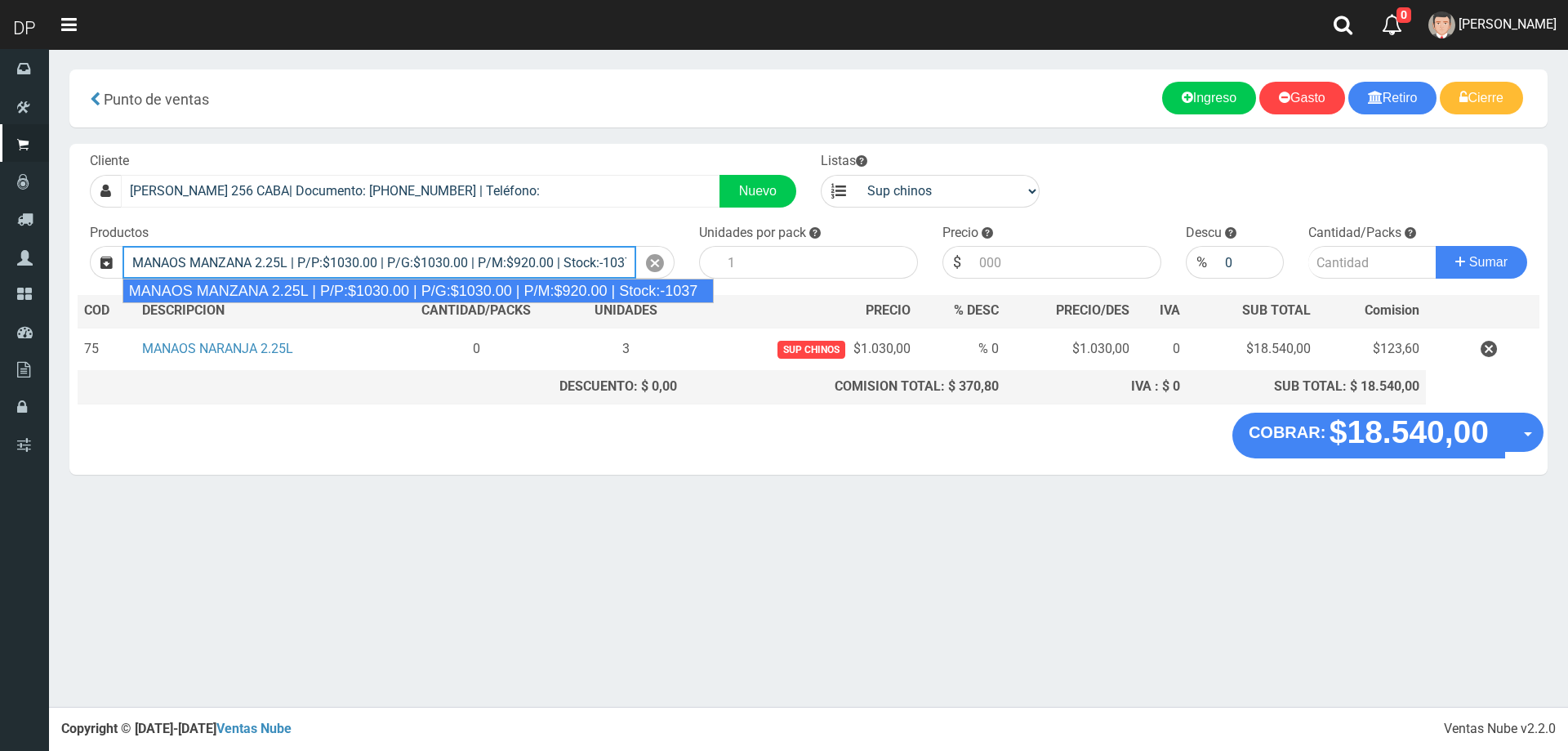
type input "MANAOS MANZANA 2.25L | P/P:$1030.00 | P/G:$1030.00 | P/M:$920.00 | Stock:-1037"
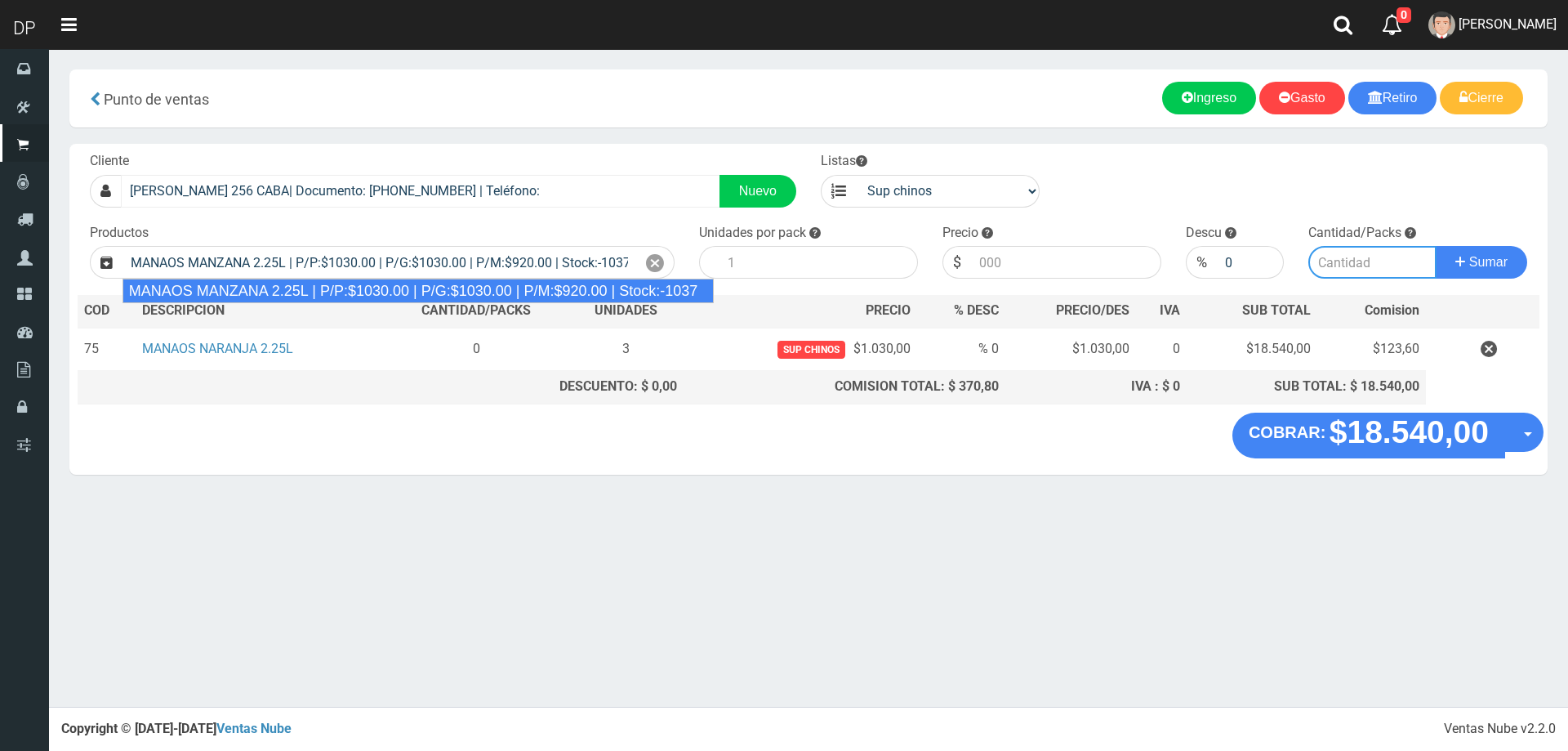
type input "6"
type input "1030.00"
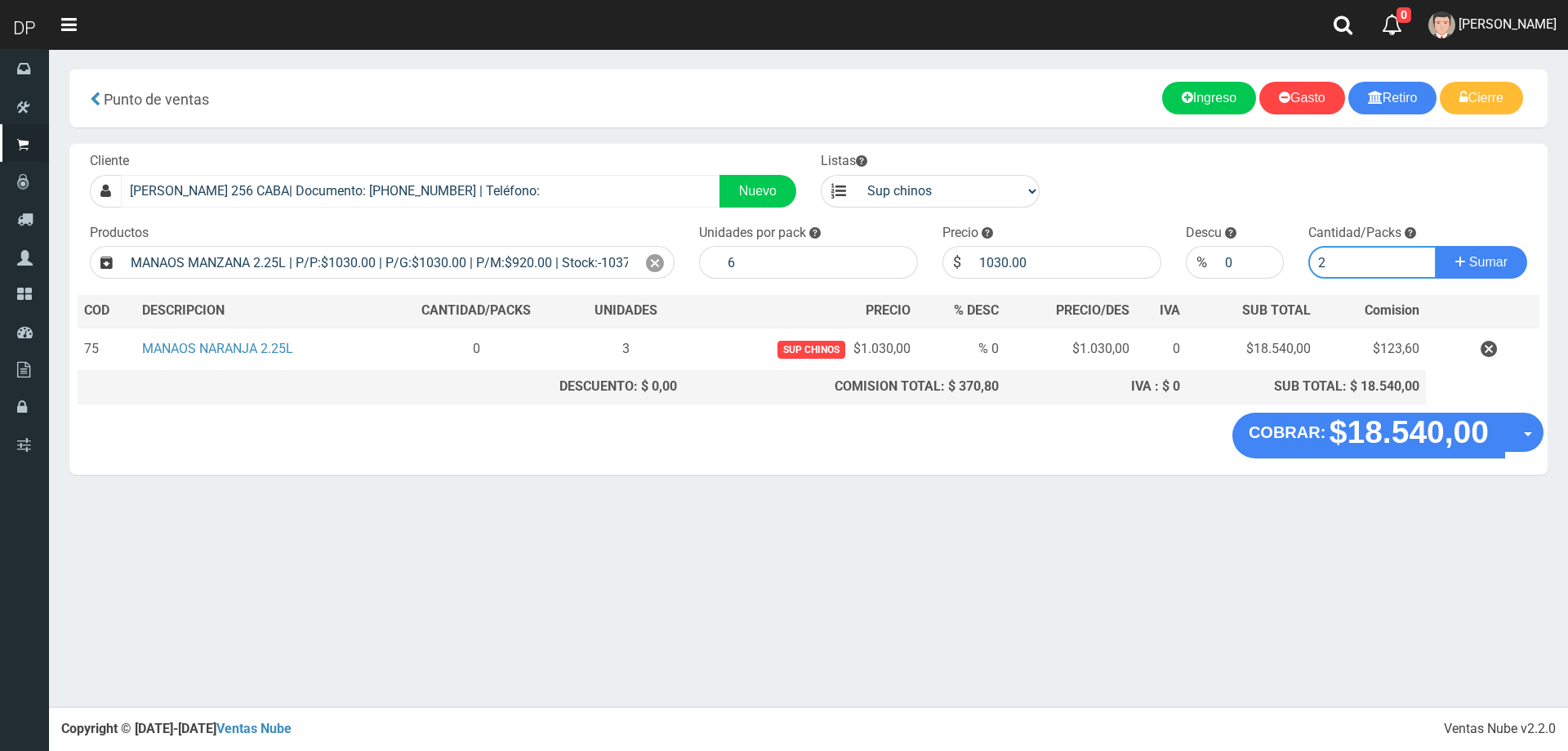
type input "2"
click at [1436, 246] on button "Sumar" at bounding box center [1481, 262] width 92 height 33
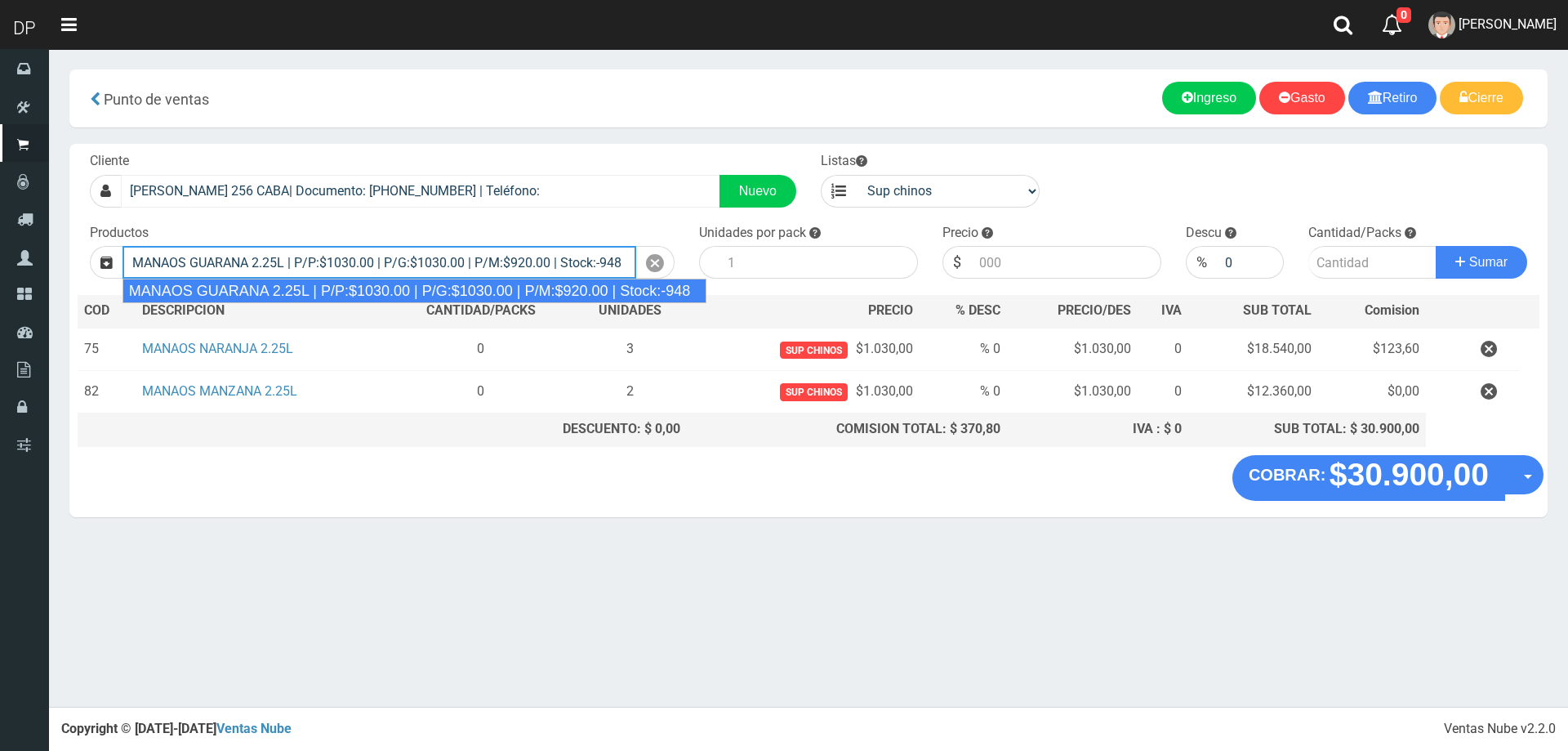
type input "MANAOS GUARANA 2.25L | P/P:$1030.00 | P/G:$1030.00 | P/M:$920.00 | Stock:-948"
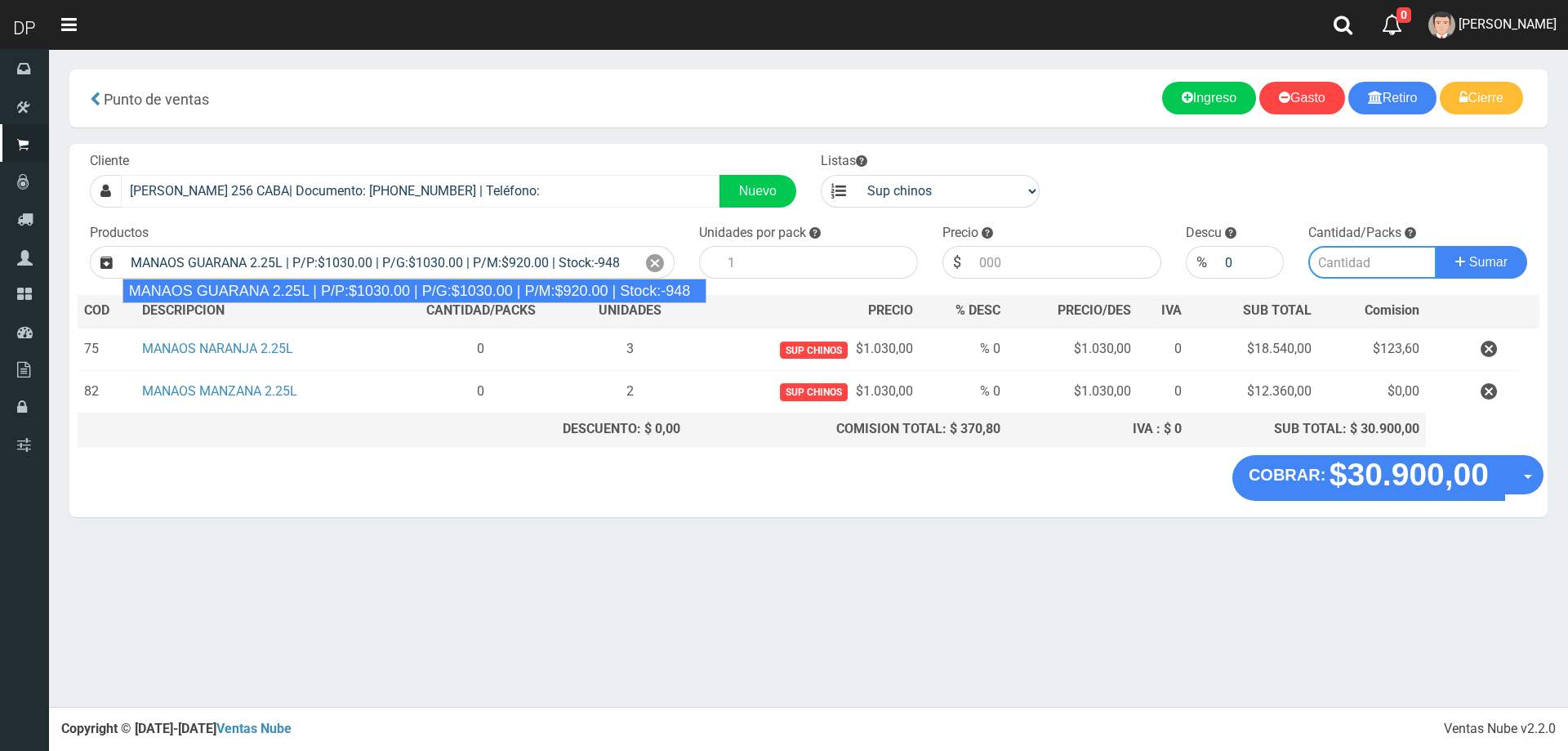
type input "6"
type input "1030.00"
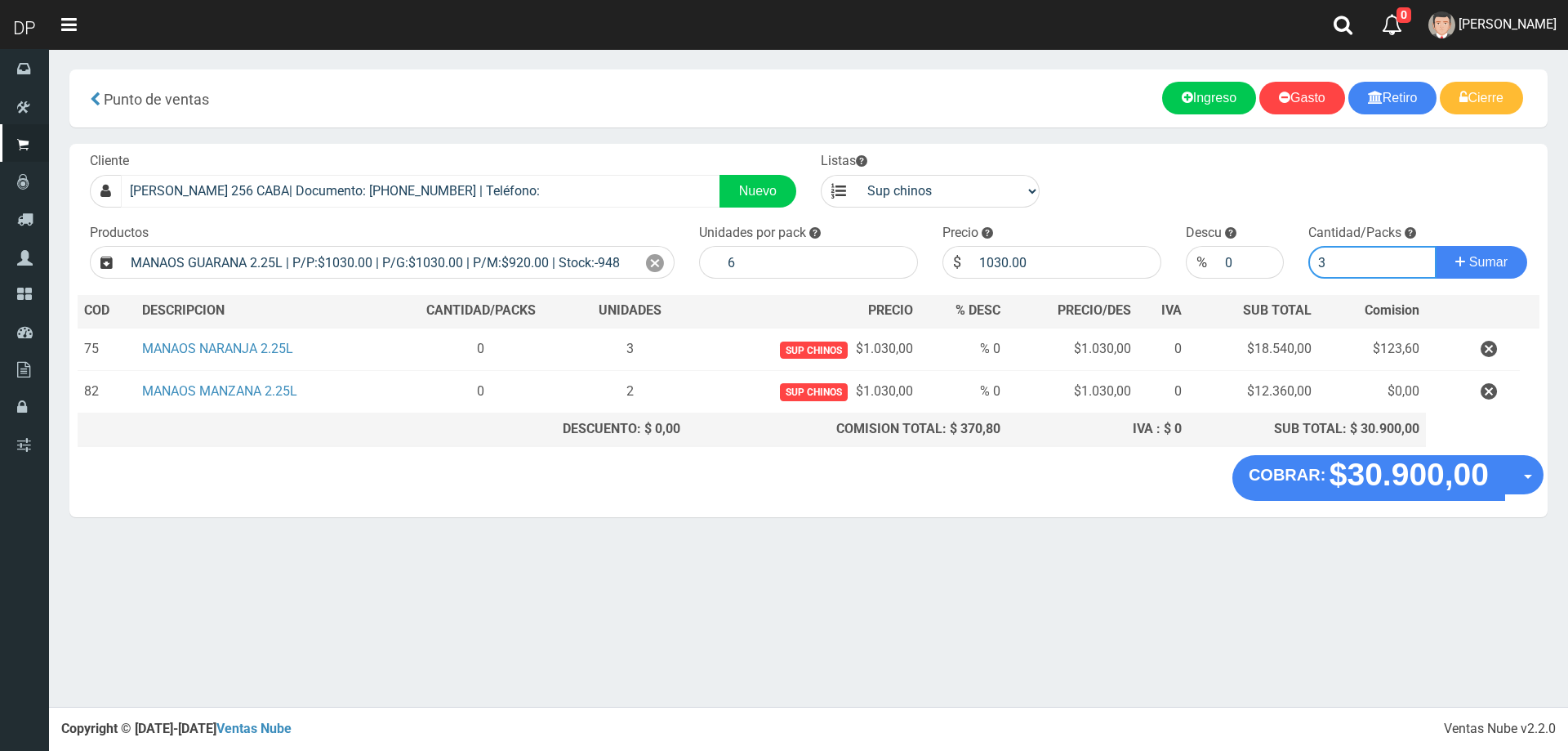
type input "3"
click at [1436, 246] on button "Sumar" at bounding box center [1481, 262] width 92 height 33
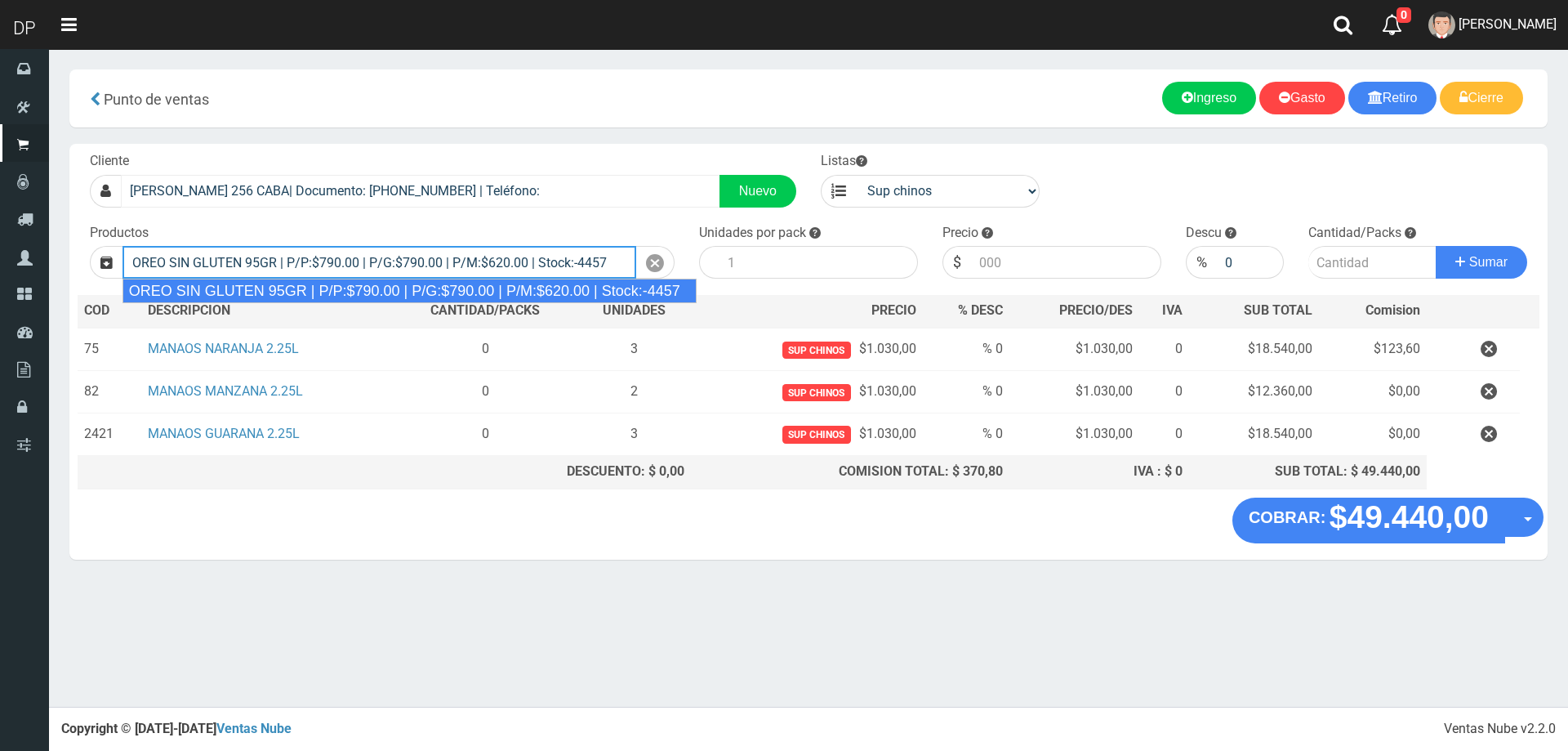
type input "OREO SIN GLUTEN 95GR | P/P:$790.00 | P/G:$790.00 | P/M:$620.00 | Stock:-4457"
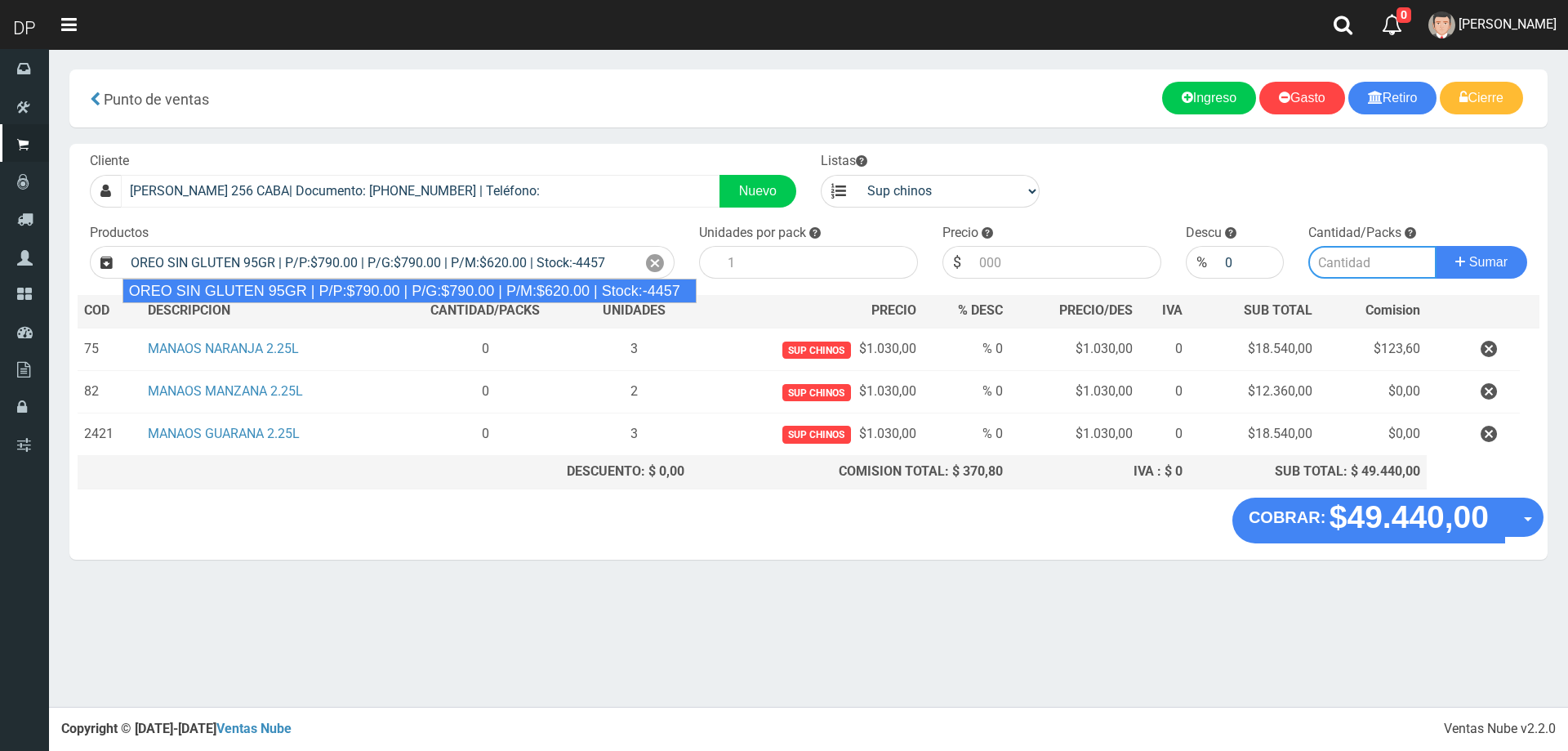
type input "24"
type input "790.00"
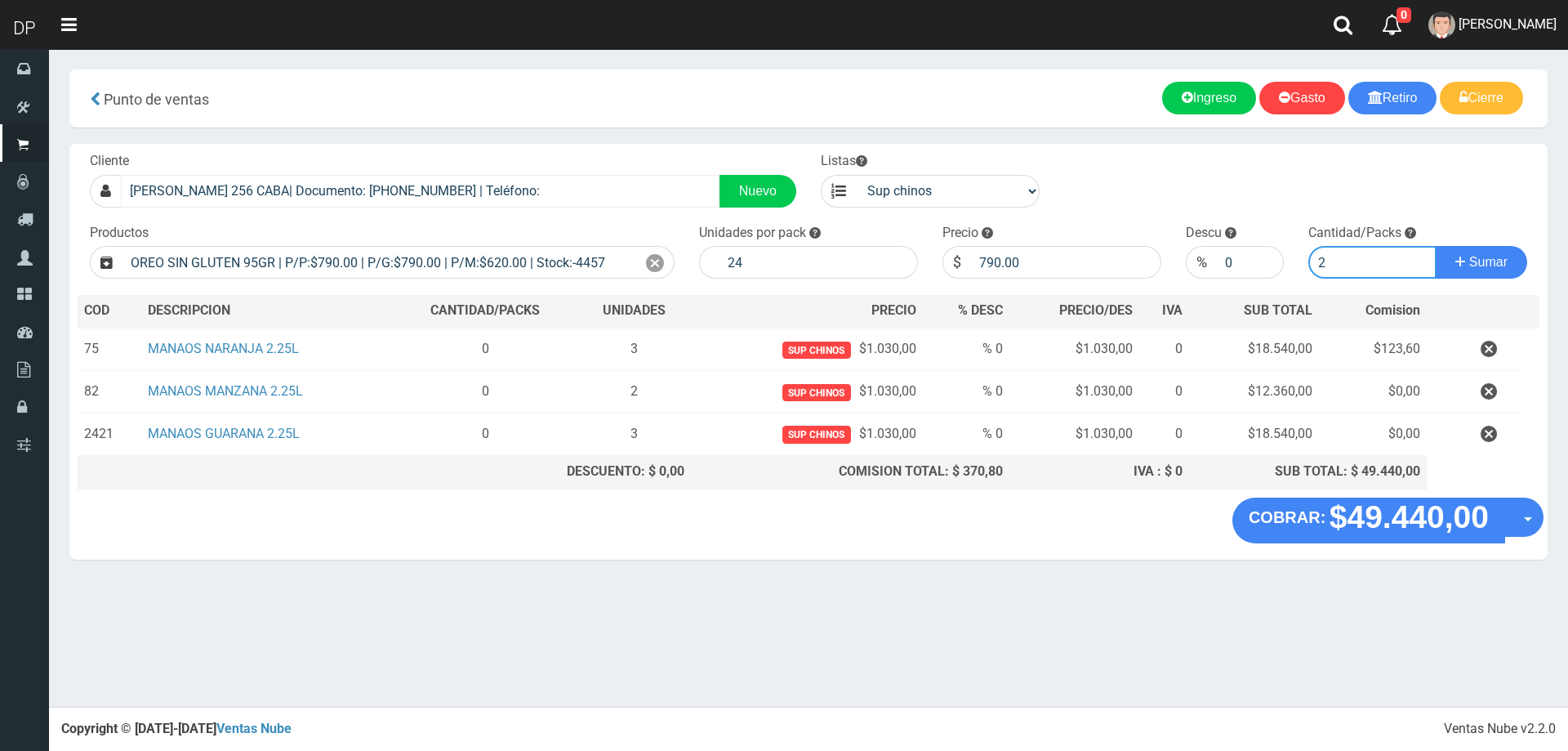
type input "2"
click at [1436, 246] on button "Sumar" at bounding box center [1481, 262] width 92 height 33
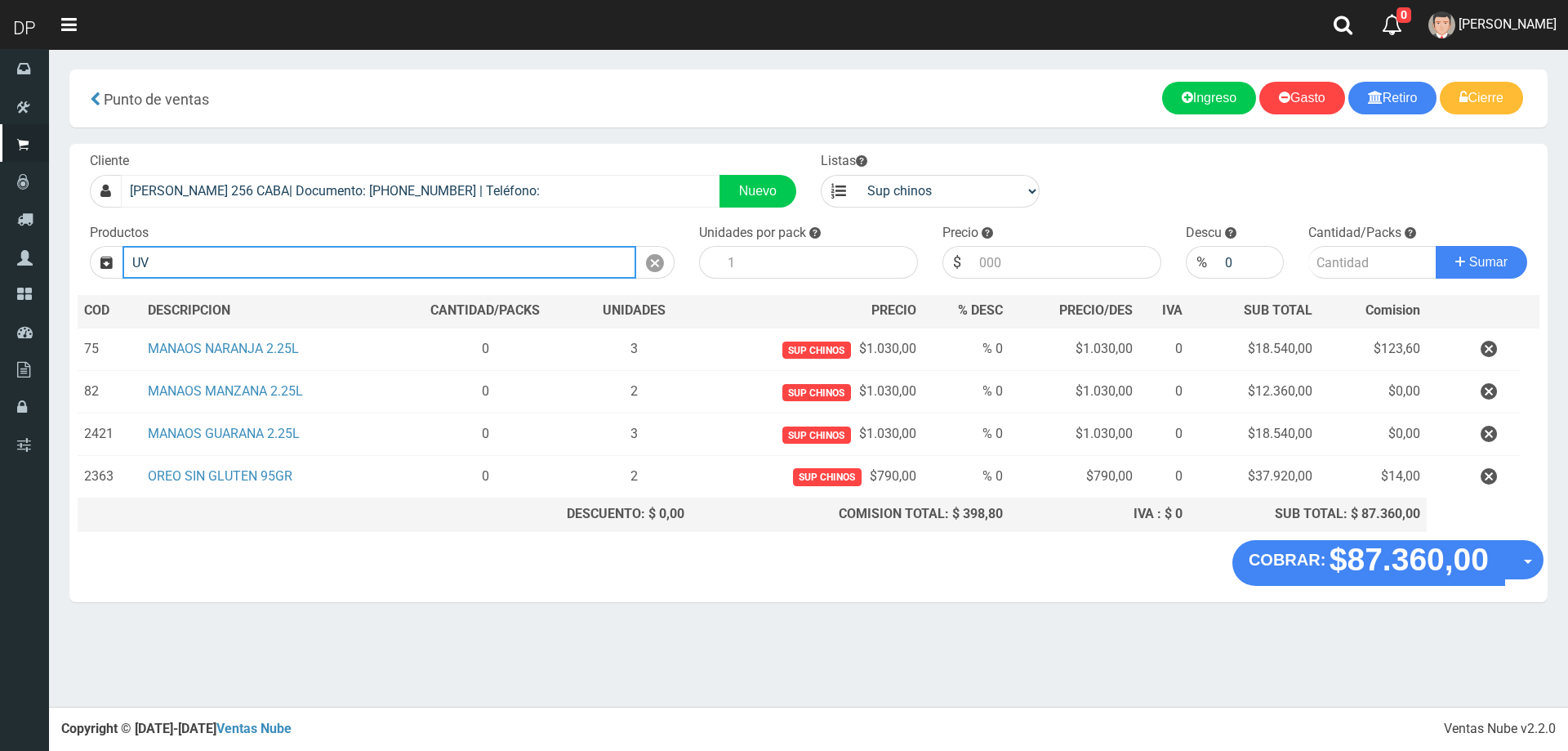
type input "U"
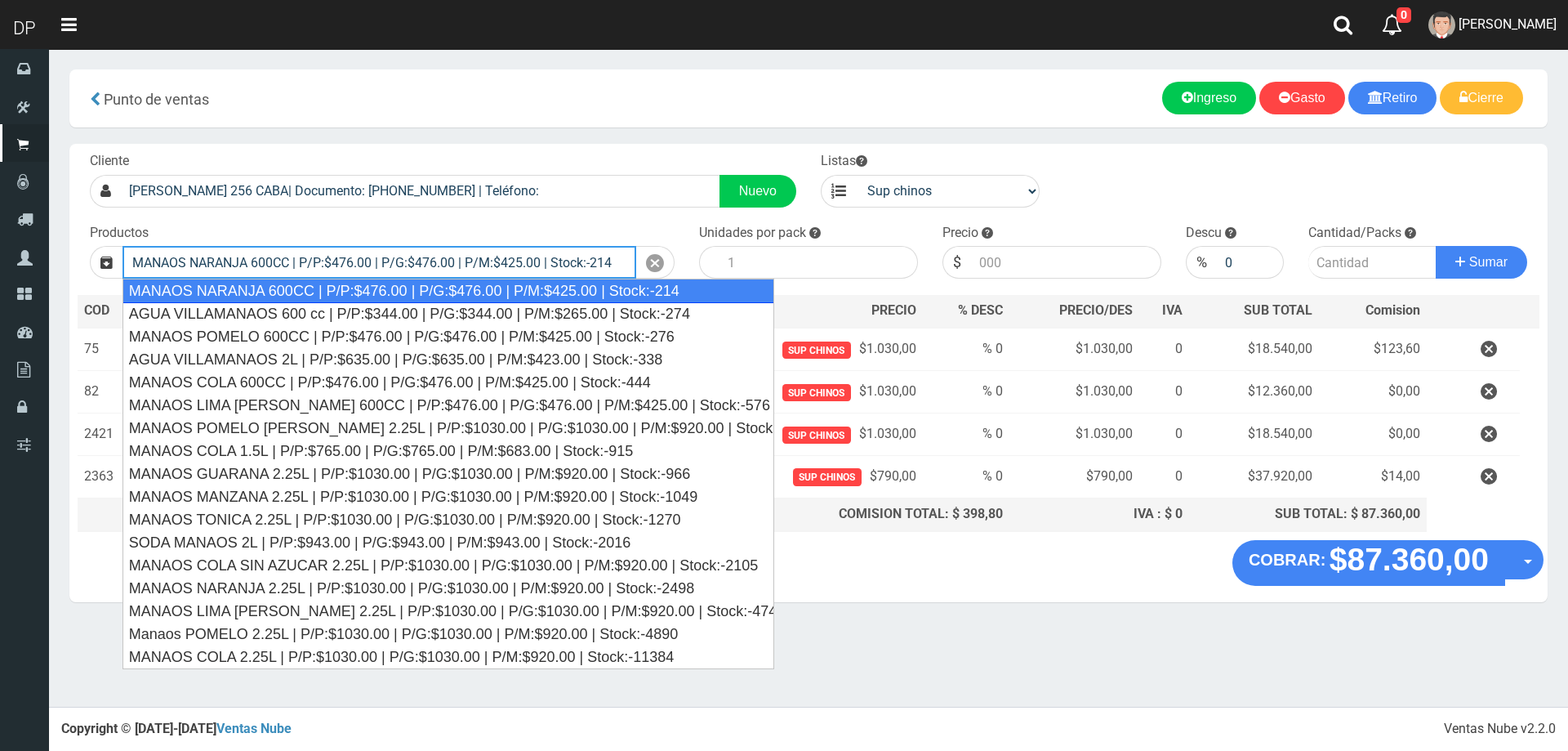
type input "MANAOS NARANJA 600CC | P/P:$476.00 | P/G:$476.00 | P/M:$425.00 | Stock:-214"
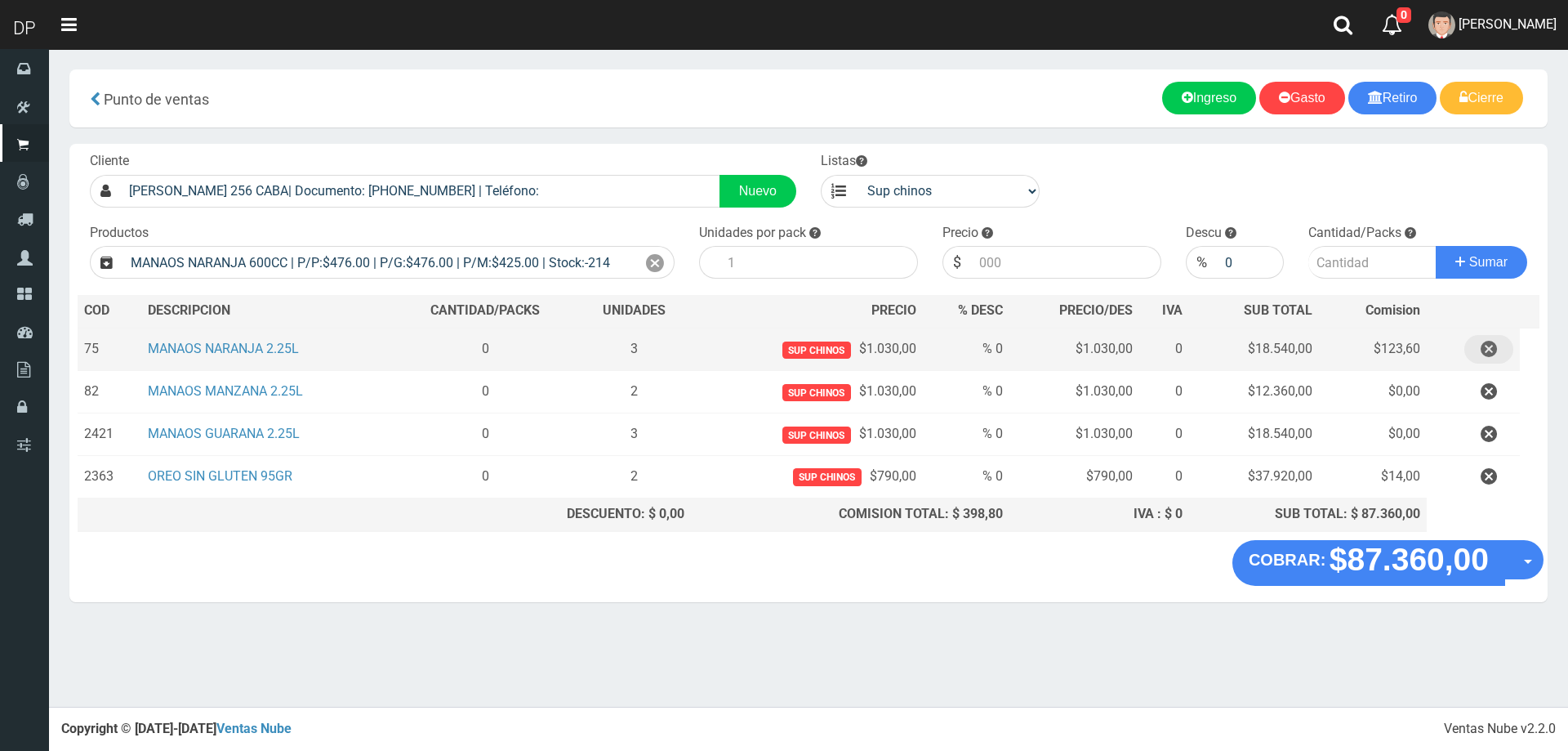
click at [1483, 352] on icon "button" at bounding box center [1488, 349] width 16 height 29
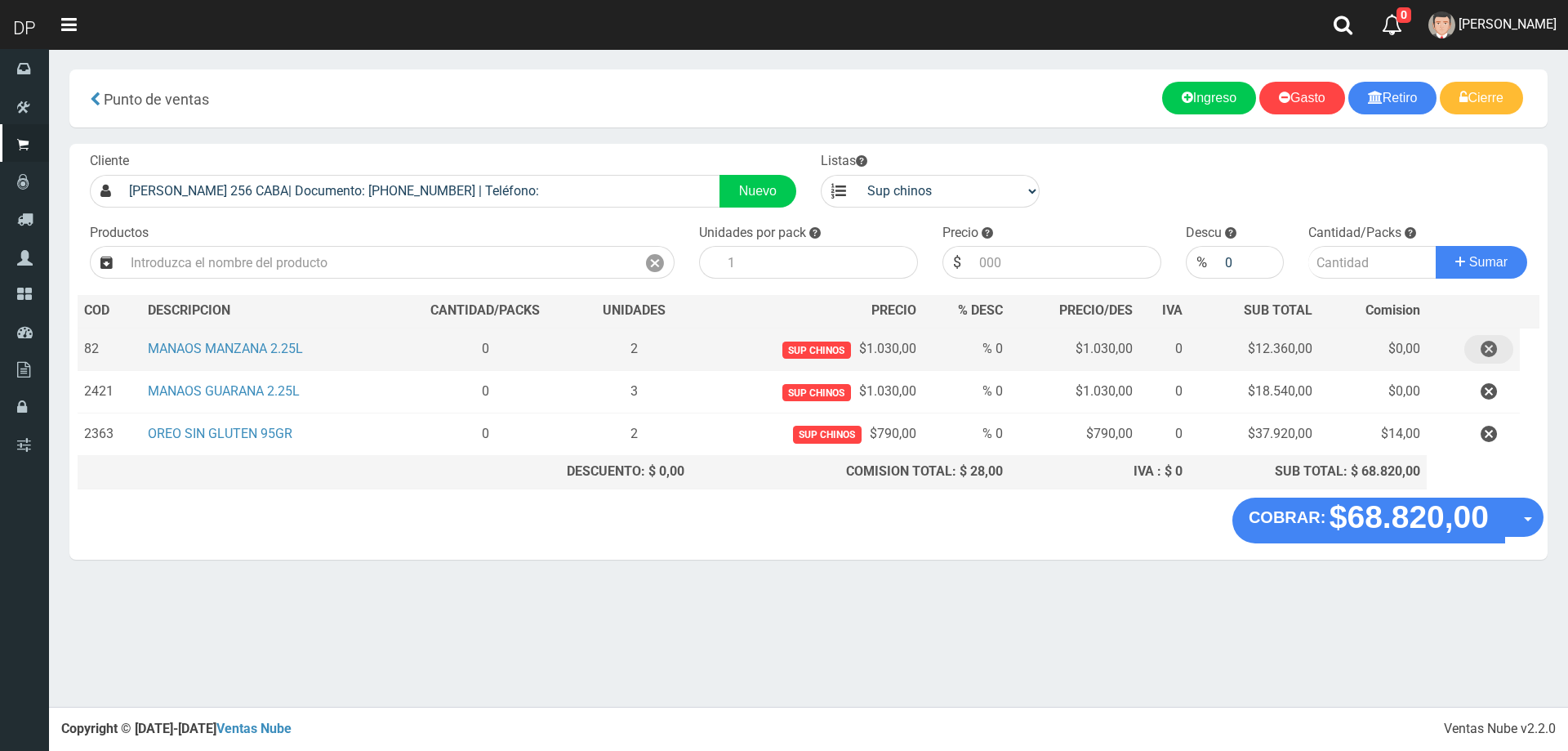
click at [1486, 355] on icon "button" at bounding box center [1488, 349] width 16 height 29
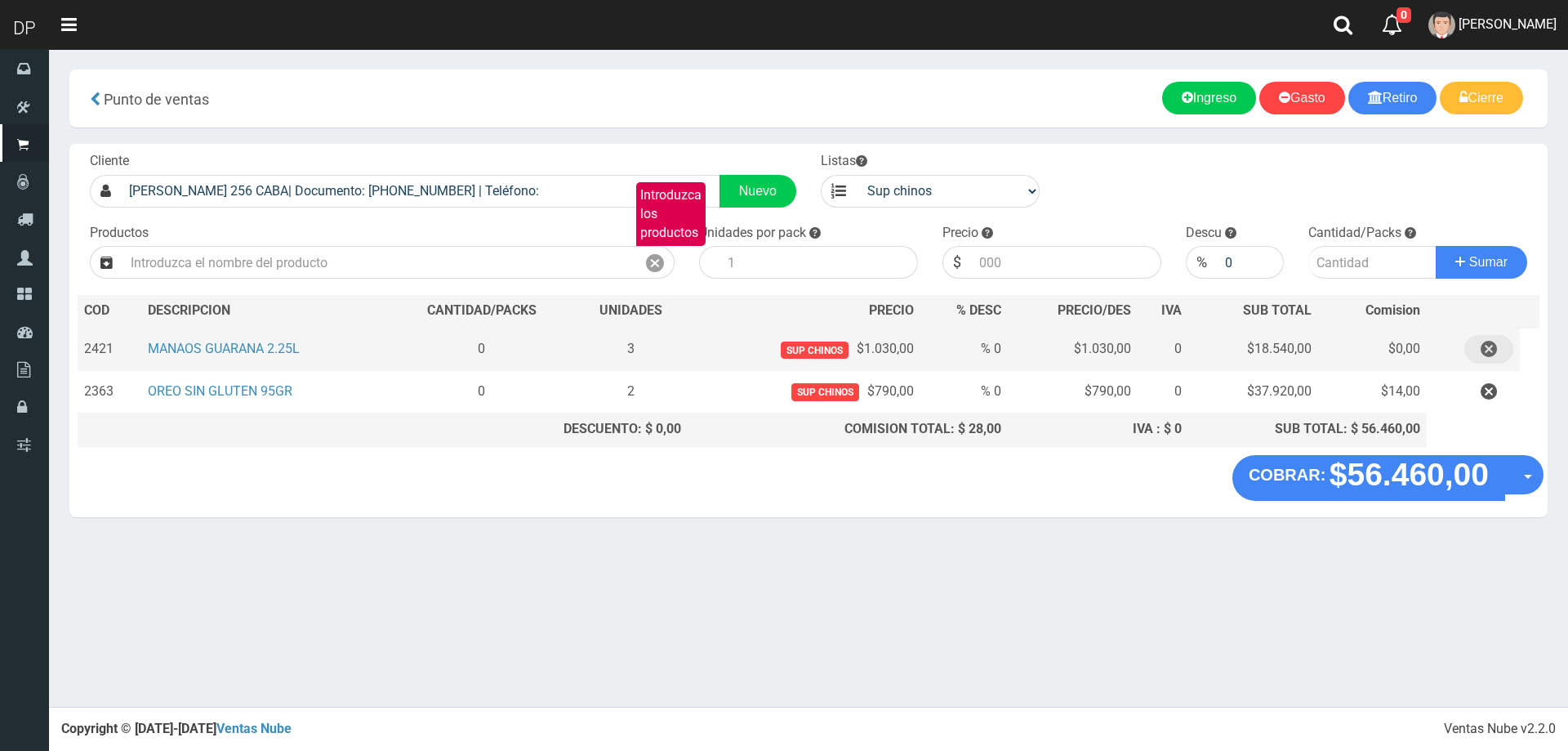
click at [1489, 343] on icon "button" at bounding box center [1488, 349] width 16 height 29
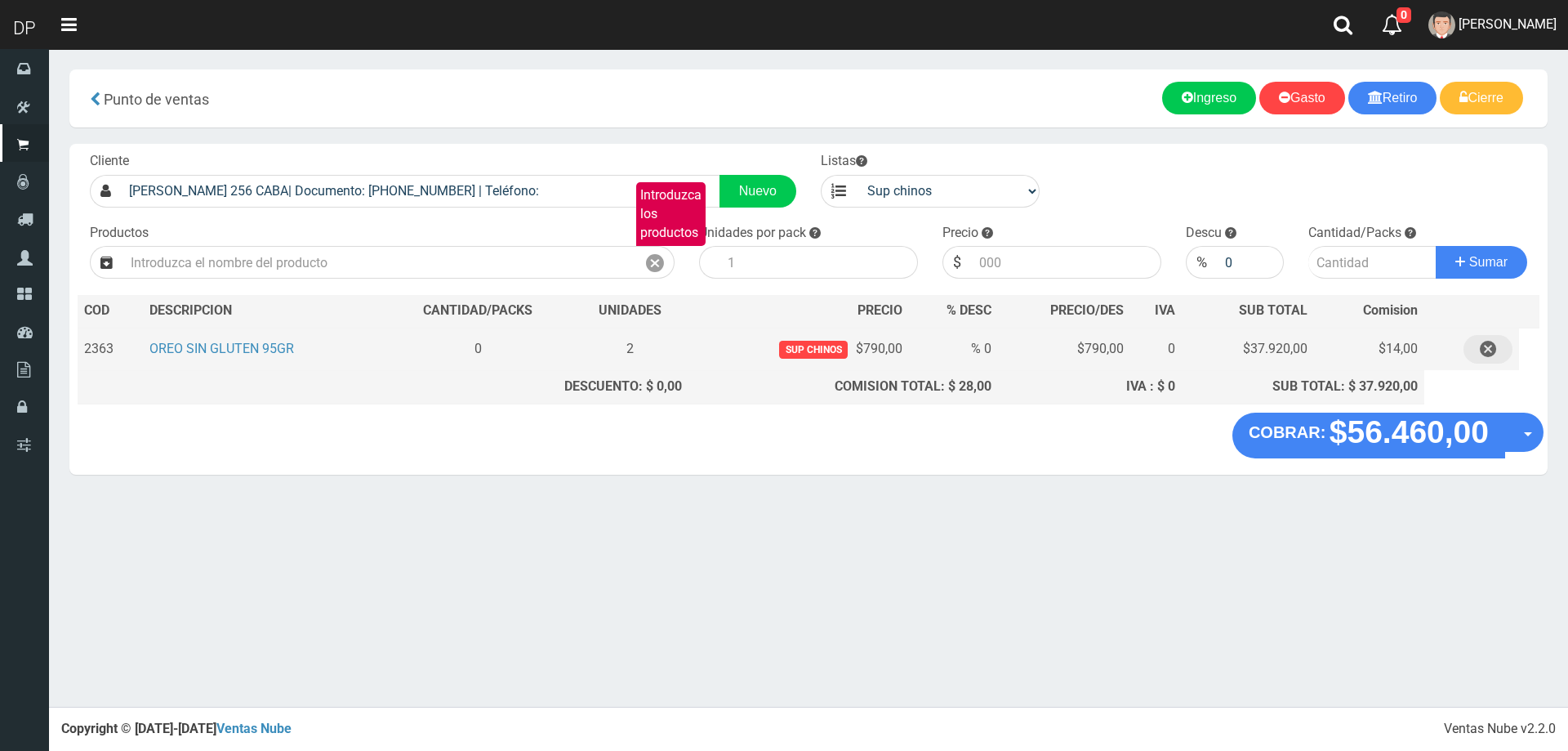
click at [1486, 356] on icon "button" at bounding box center [1487, 349] width 16 height 29
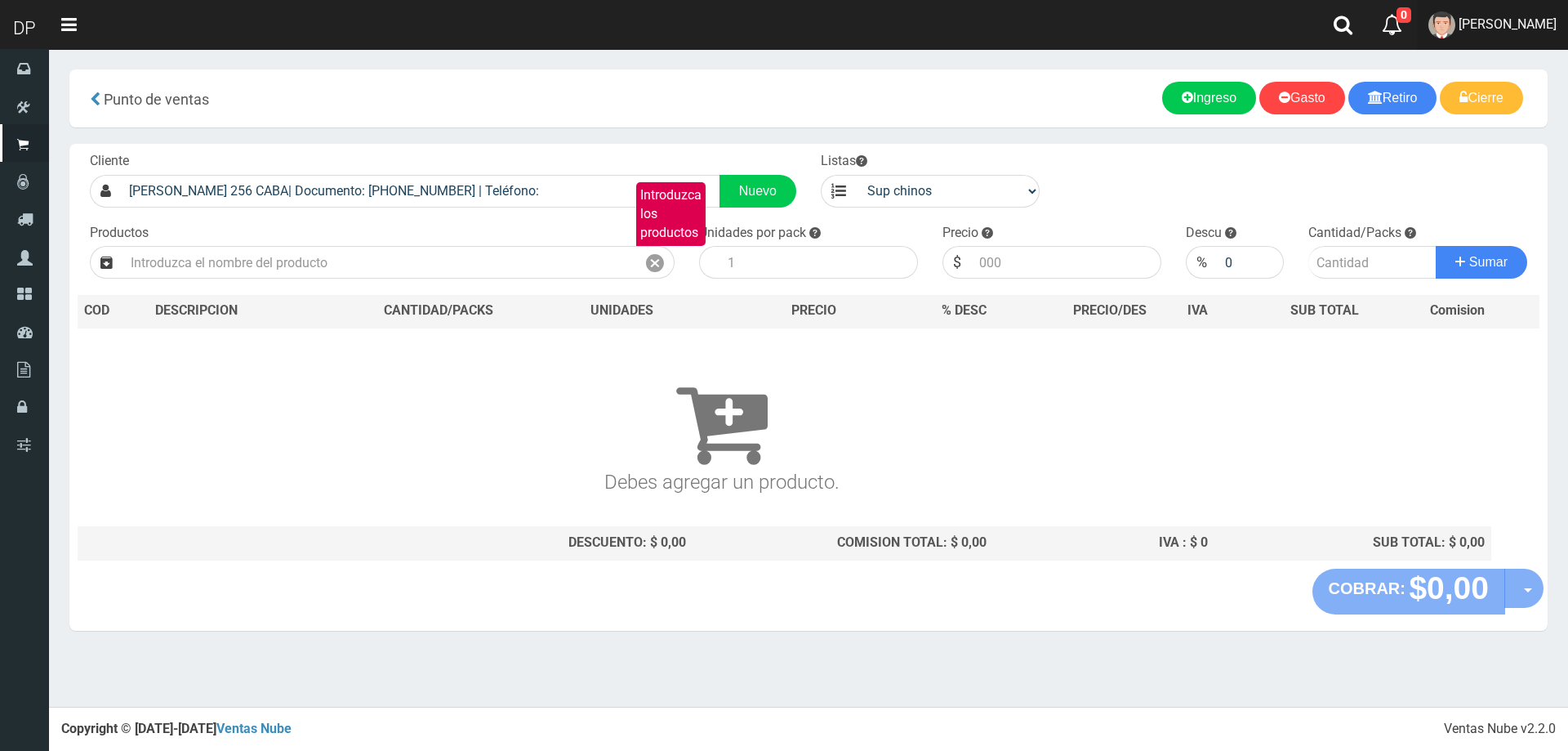
click at [1514, 34] on link "[PERSON_NAME]" at bounding box center [1493, 24] width 151 height 50
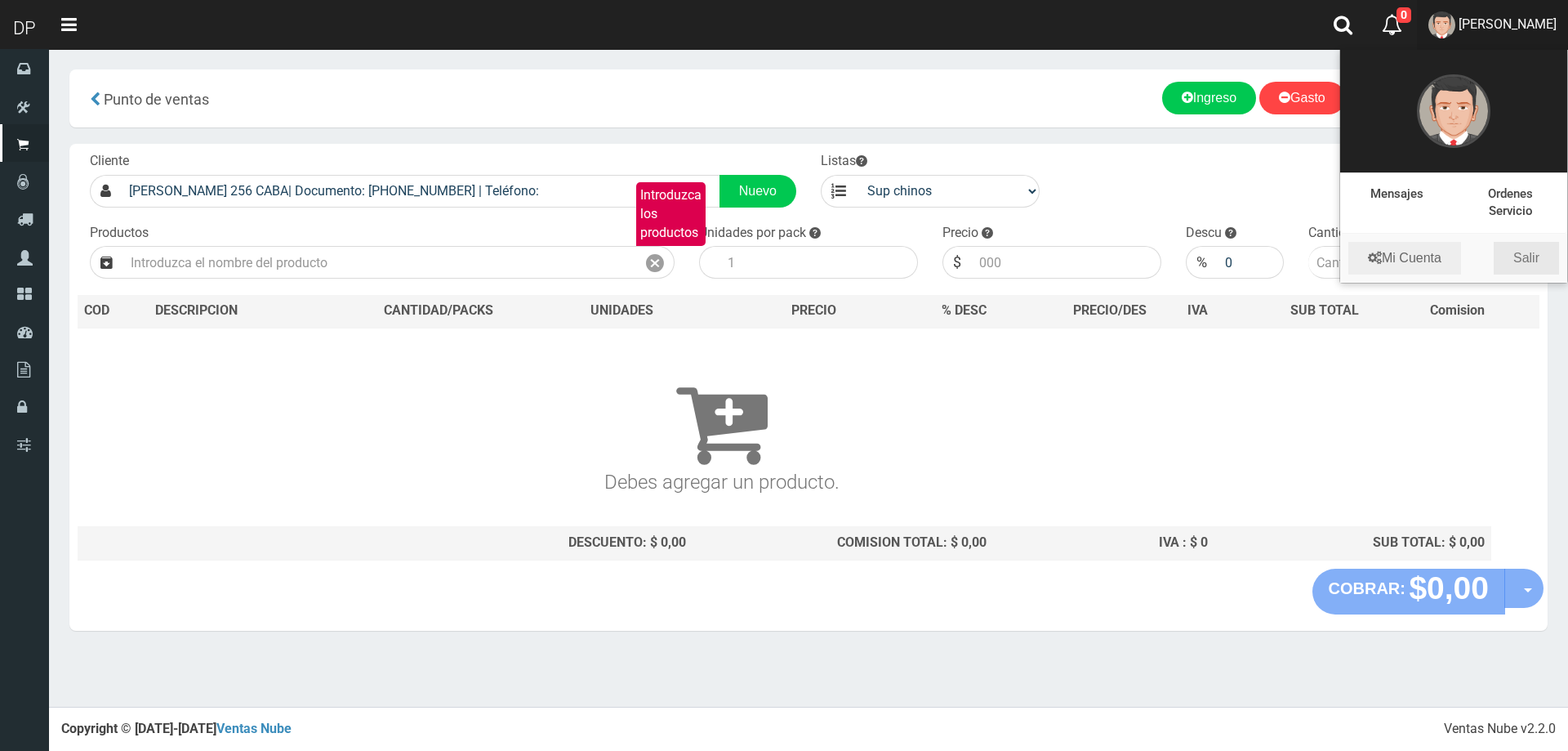
click at [1536, 263] on link "Salir" at bounding box center [1527, 258] width 66 height 33
